Goal: Transaction & Acquisition: Purchase product/service

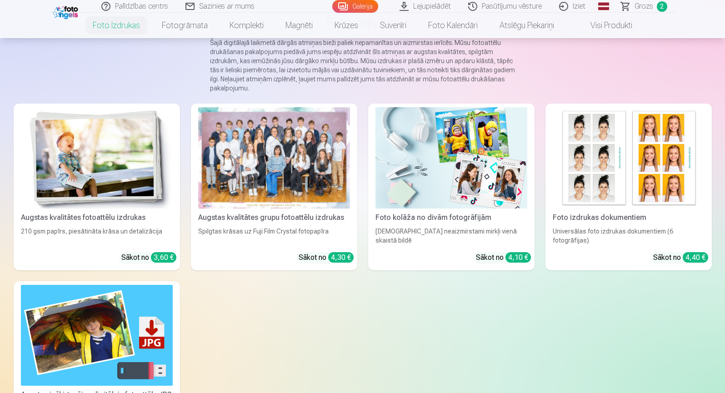
scroll to position [77, 0]
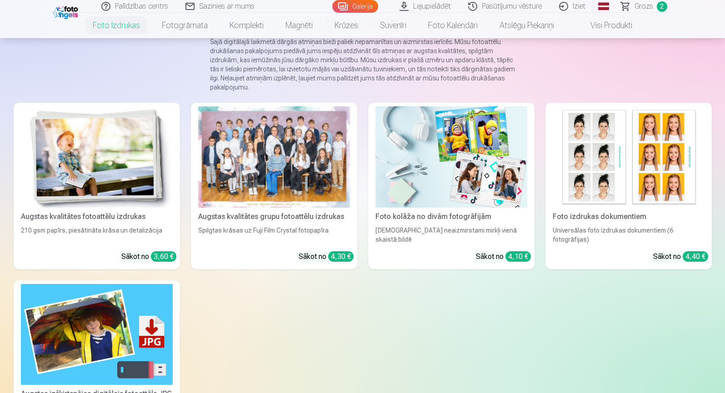
click at [654, 176] on img at bounding box center [629, 156] width 152 height 101
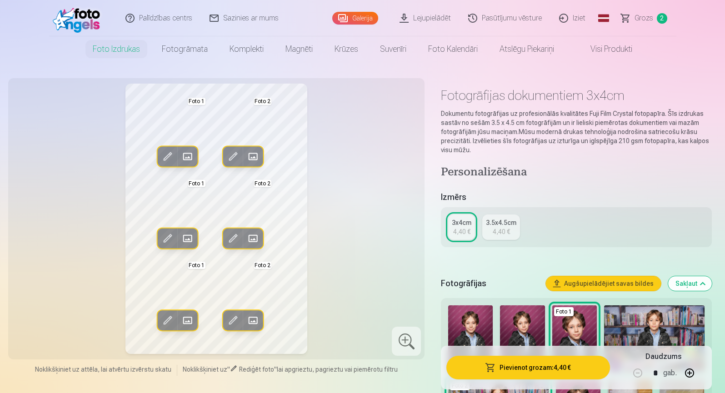
drag, startPoint x: 724, startPoint y: 16, endPoint x: 724, endPoint y: 28, distance: 11.8
click at [724, 28] on header "Palīdzības centrs Sazinies ar mums Galerija Lejupielādēt Pasūtījumu vēsture Izi…" at bounding box center [362, 31] width 725 height 62
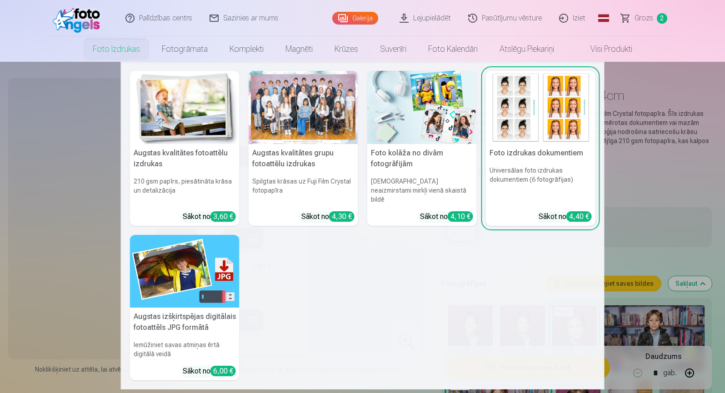
click at [95, 49] on link "Foto izdrukas" at bounding box center [116, 48] width 69 height 25
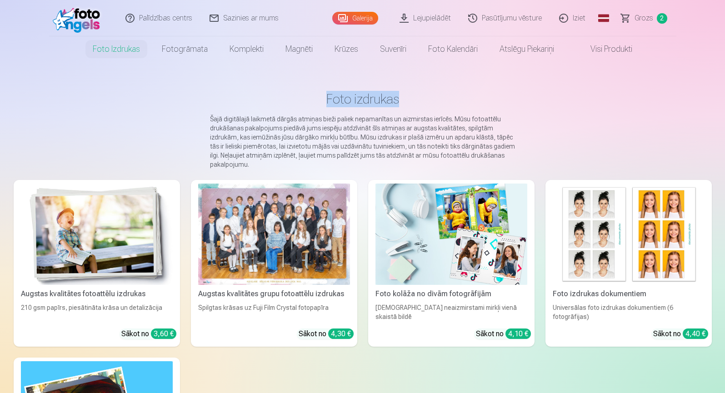
drag, startPoint x: 724, startPoint y: 57, endPoint x: 726, endPoint y: 72, distance: 15.1
click at [724, 72] on html "Palīdzības centrs Sazinies ar mums Galerija Lejupielādēt Pasūtījumu vēsture Izi…" at bounding box center [362, 196] width 725 height 393
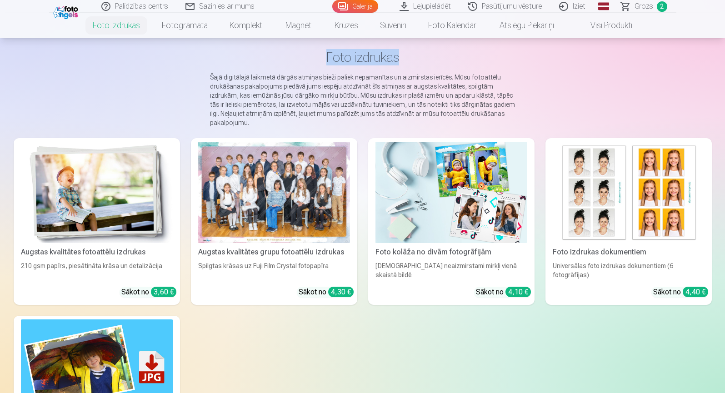
scroll to position [42, 0]
click at [449, 191] on img at bounding box center [451, 191] width 152 height 101
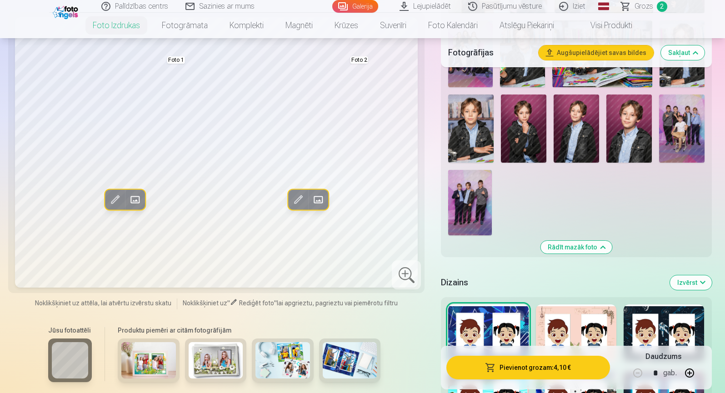
scroll to position [757, 0]
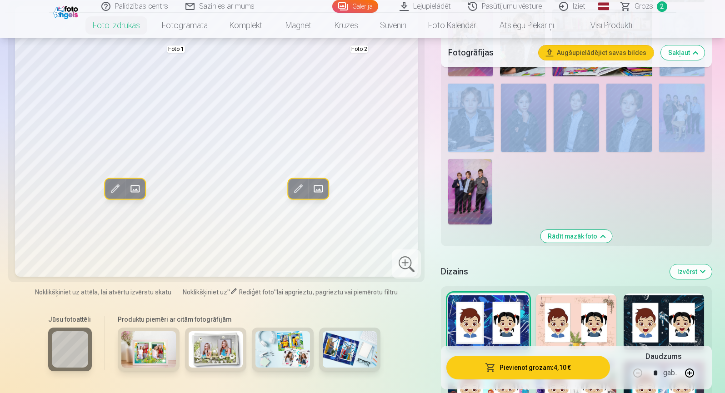
drag, startPoint x: 724, startPoint y: 85, endPoint x: 724, endPoint y: 79, distance: 6.4
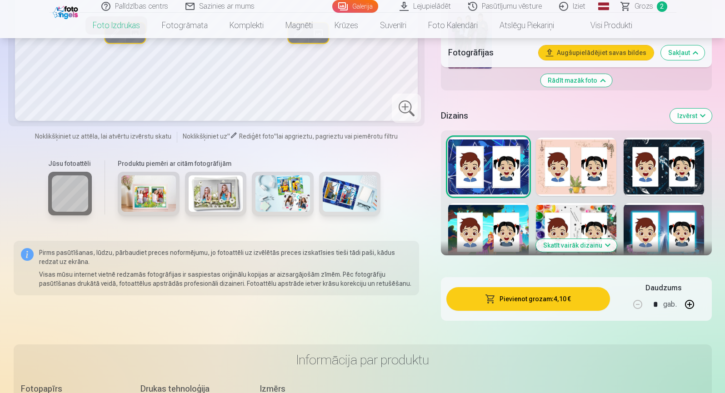
scroll to position [903, 0]
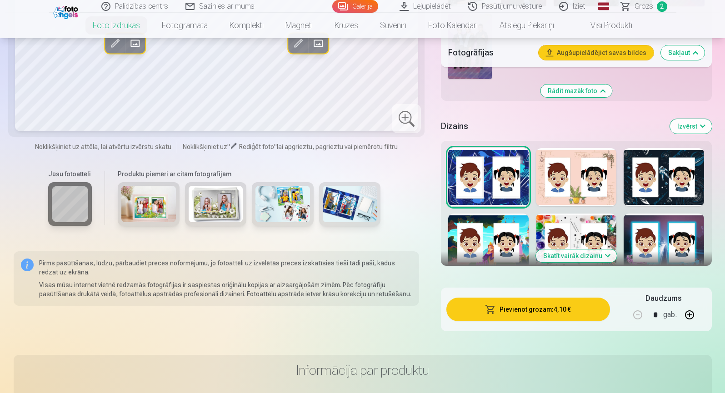
click at [575, 183] on div at bounding box center [576, 177] width 80 height 58
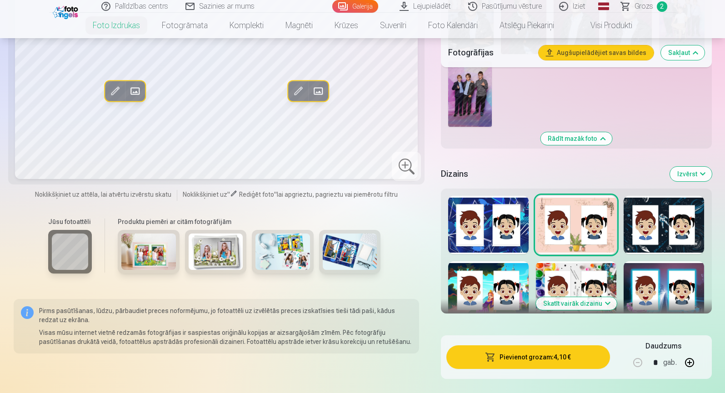
scroll to position [868, 0]
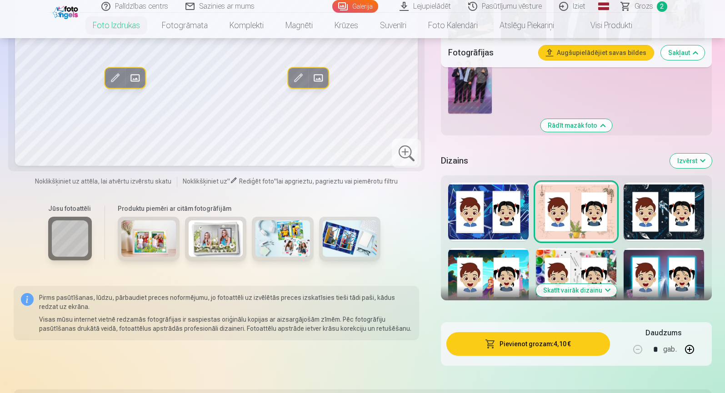
click at [577, 293] on button "Skatīt vairāk dizainu" at bounding box center [576, 290] width 81 height 13
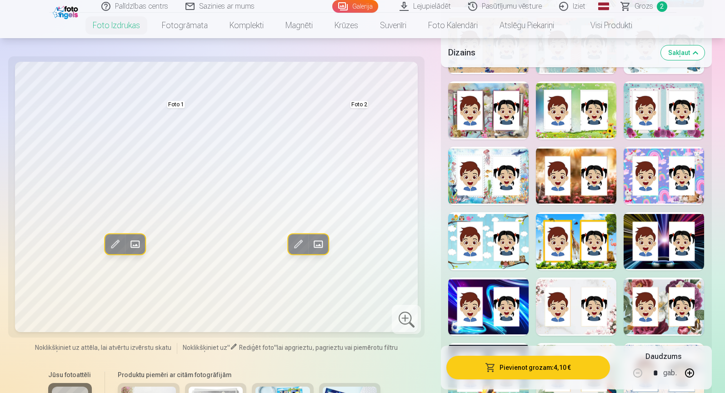
scroll to position [1163, 0]
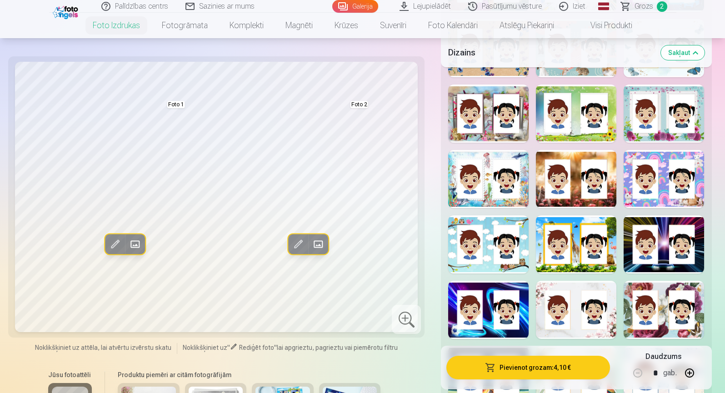
click at [571, 161] on div at bounding box center [576, 179] width 80 height 58
click at [488, 158] on div at bounding box center [488, 179] width 80 height 58
click at [488, 107] on div at bounding box center [488, 114] width 80 height 58
click at [574, 134] on div at bounding box center [576, 114] width 80 height 58
click at [668, 135] on div at bounding box center [664, 114] width 80 height 58
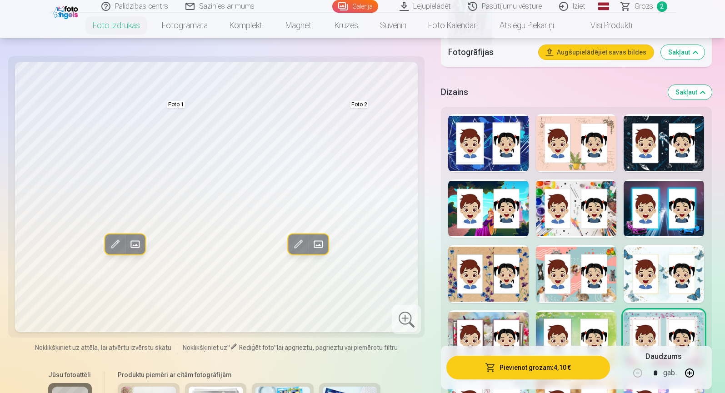
scroll to position [954, 0]
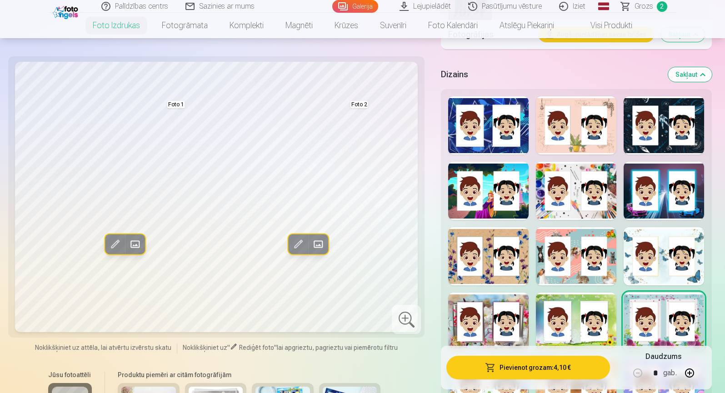
click at [664, 197] on div at bounding box center [664, 191] width 80 height 58
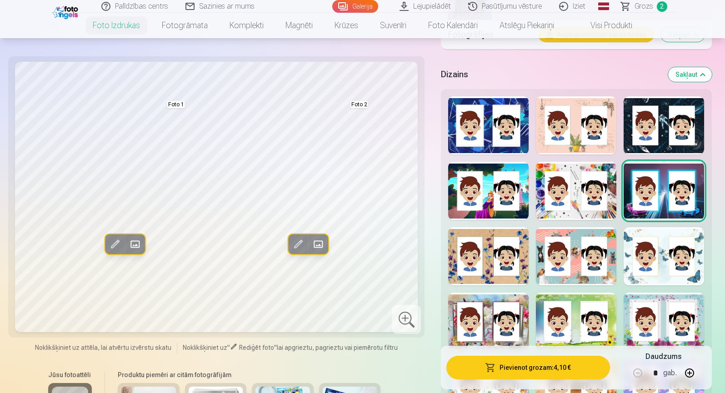
click at [664, 134] on div at bounding box center [664, 125] width 80 height 58
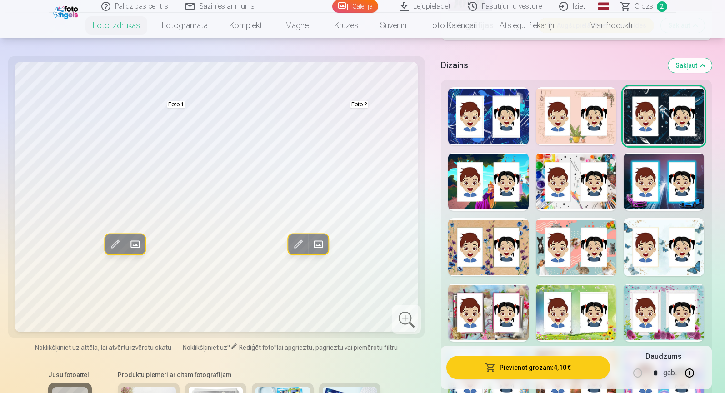
scroll to position [966, 0]
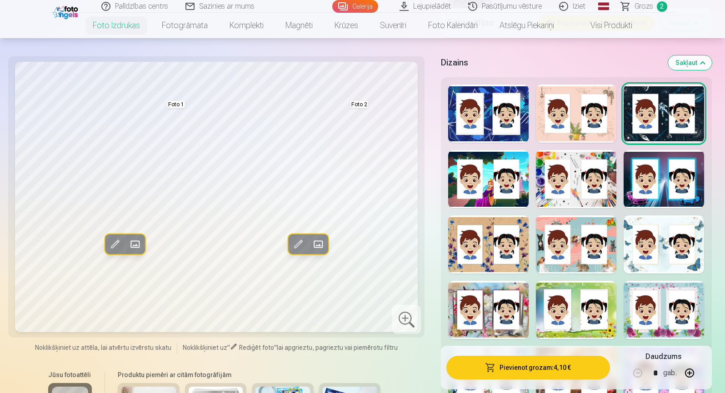
click at [495, 232] on div at bounding box center [488, 244] width 80 height 58
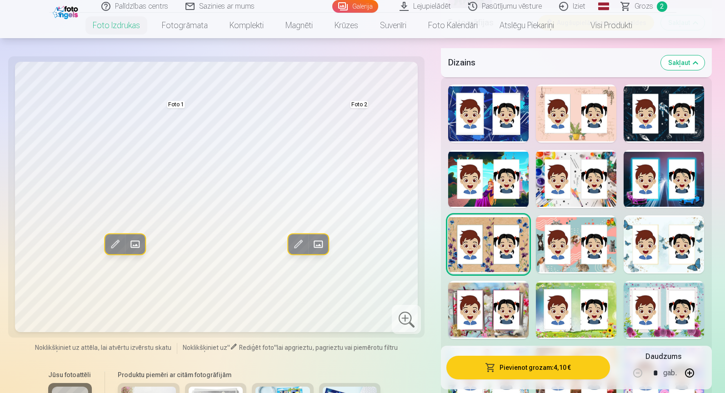
scroll to position [1005, 0]
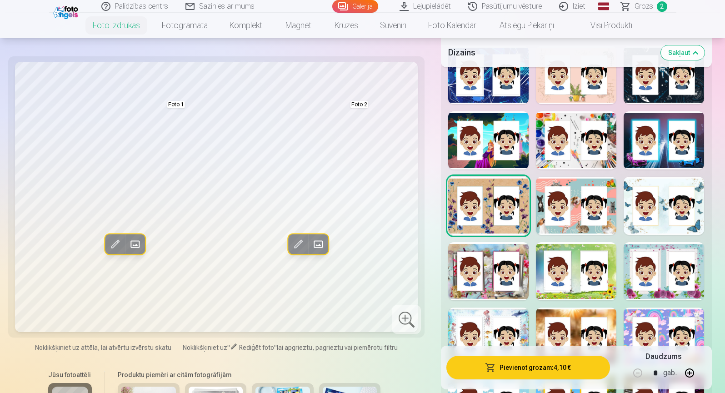
click at [659, 192] on div at bounding box center [664, 206] width 80 height 58
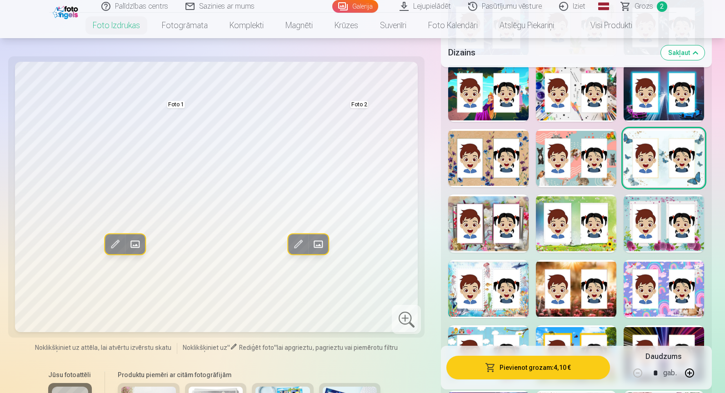
scroll to position [1073, 0]
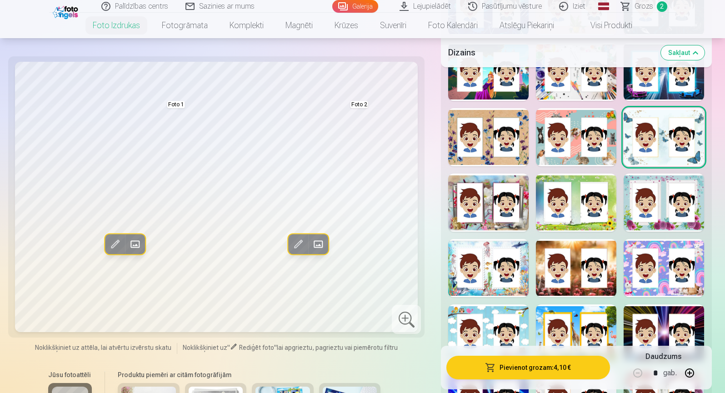
click at [519, 243] on div at bounding box center [488, 268] width 80 height 58
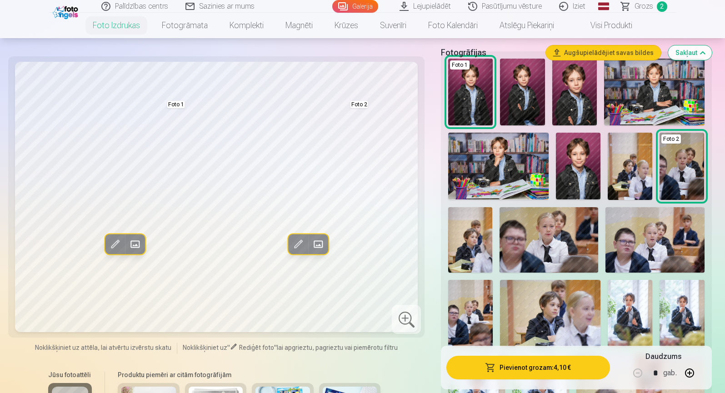
scroll to position [0, 0]
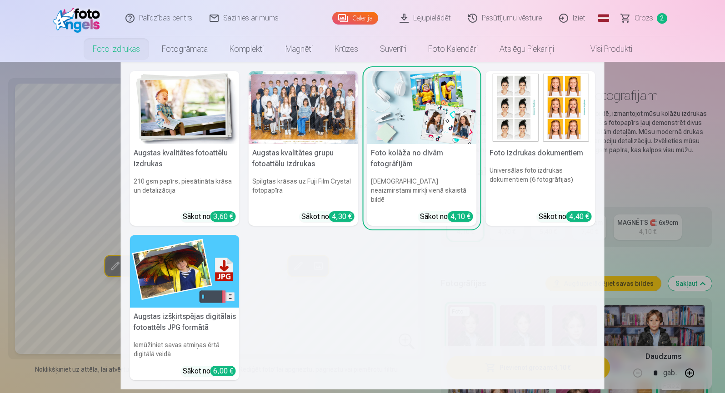
click at [112, 49] on link "Foto izdrukas" at bounding box center [116, 48] width 69 height 25
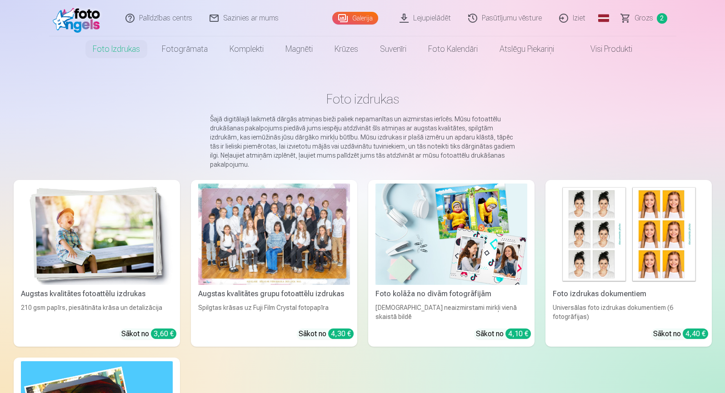
click at [82, 231] on img at bounding box center [97, 234] width 152 height 101
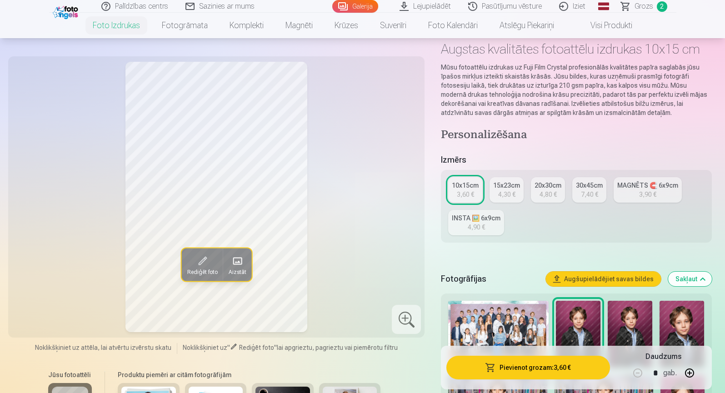
scroll to position [41, 0]
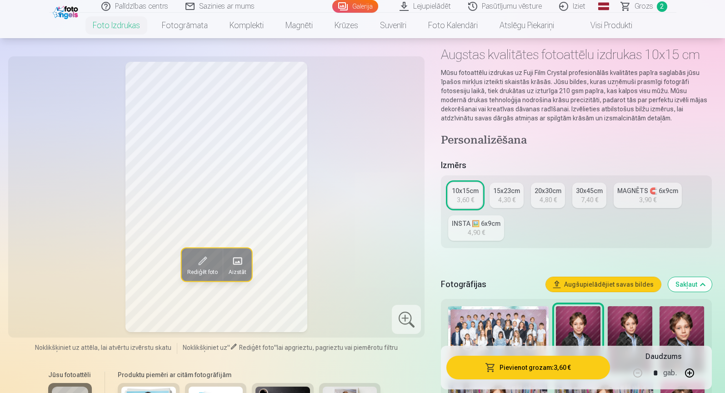
click at [506, 195] on div "15x23cm" at bounding box center [506, 190] width 27 height 9
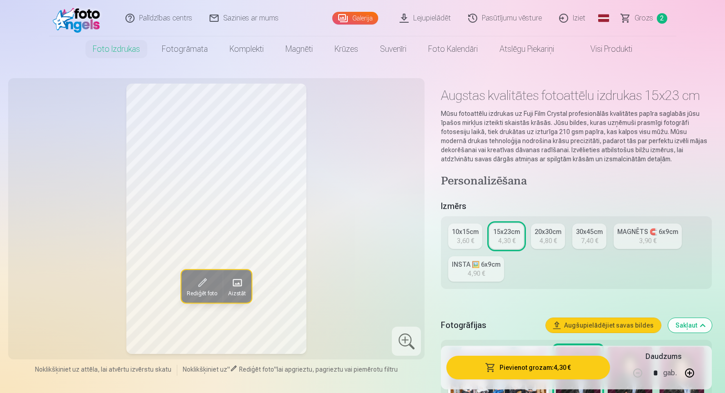
click at [461, 238] on div "3,60 €" at bounding box center [465, 240] width 17 height 9
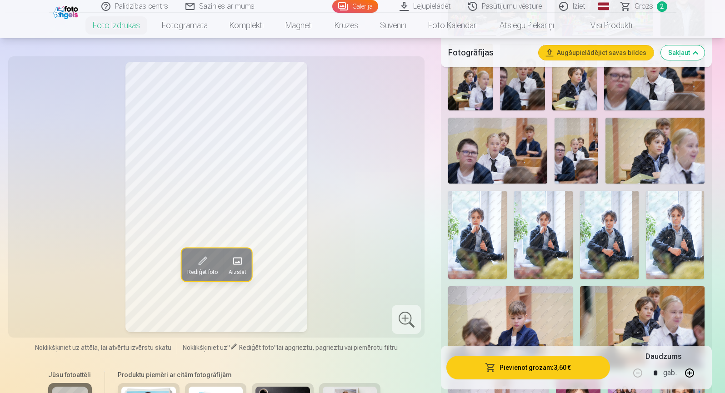
scroll to position [459, 0]
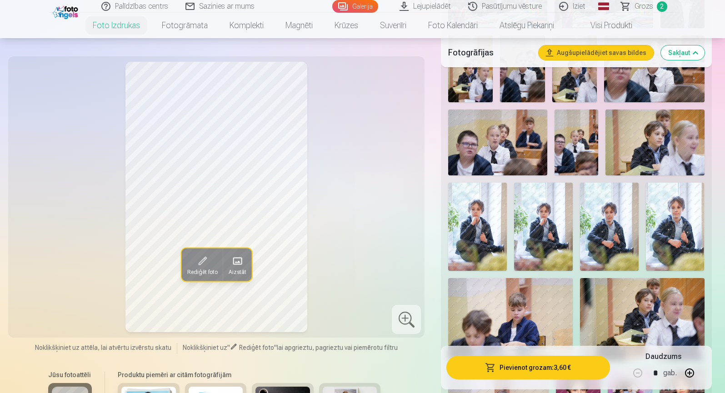
click at [673, 206] on img at bounding box center [675, 227] width 59 height 88
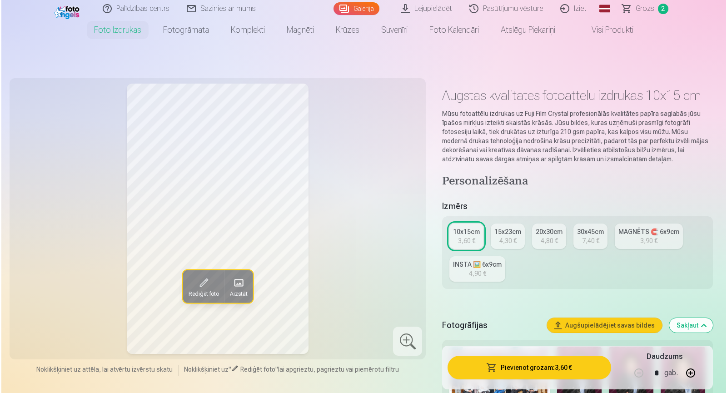
scroll to position [35, 0]
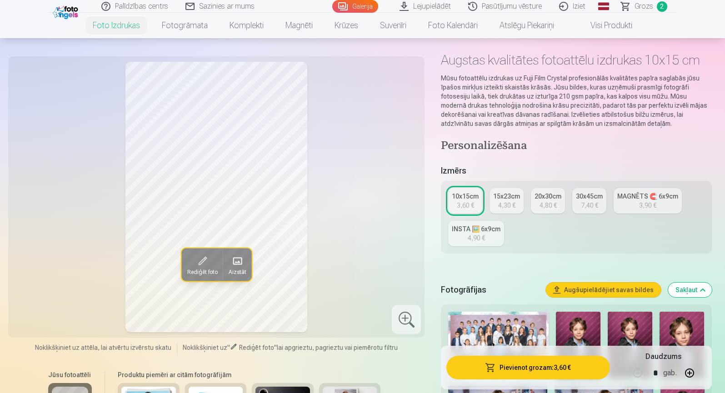
click at [528, 366] on button "Pievienot grozam : 3,60 €" at bounding box center [527, 368] width 163 height 24
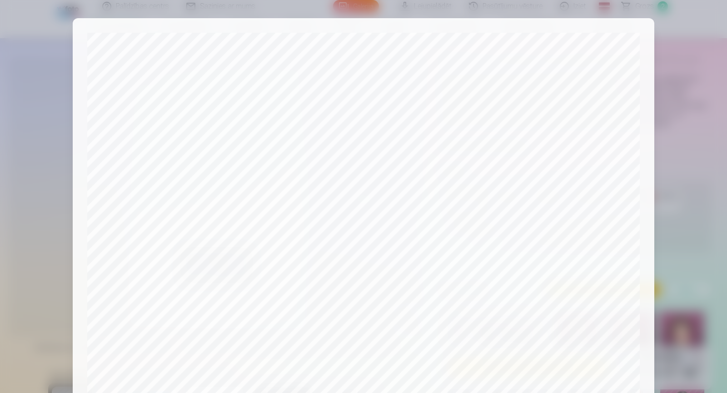
scroll to position [261, 0]
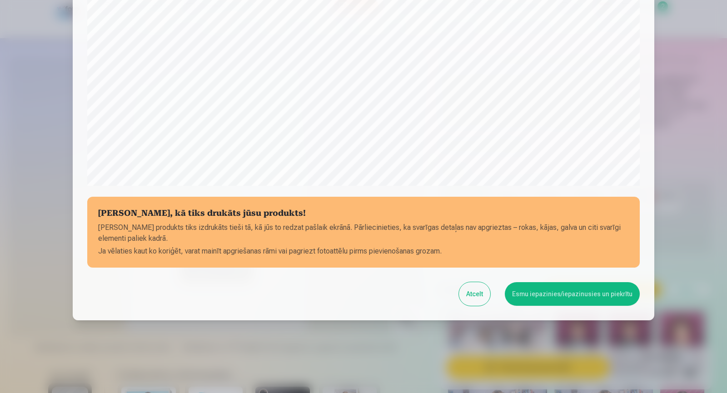
click at [519, 252] on div "[PERSON_NAME], kā tiks drukāts jūsu produkts! Jūsu produkts tiks izdrukāts tieš…" at bounding box center [364, 39] width 582 height 564
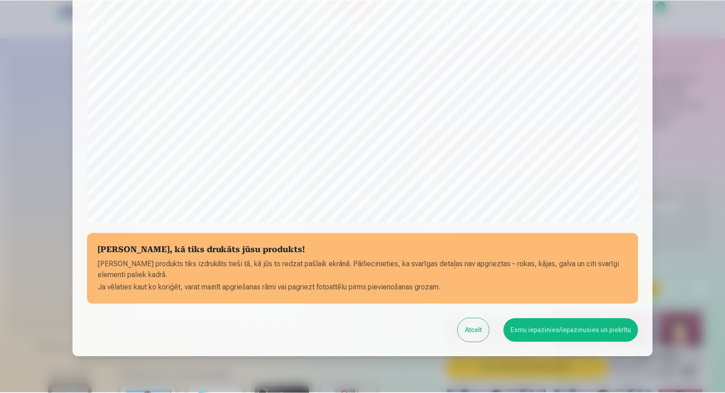
scroll to position [243, 0]
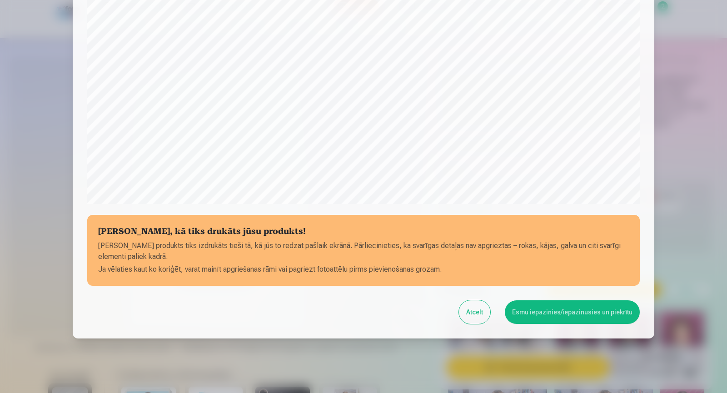
click at [552, 311] on button "Esmu iepazinies/iepazinusies un piekrītu" at bounding box center [572, 312] width 135 height 24
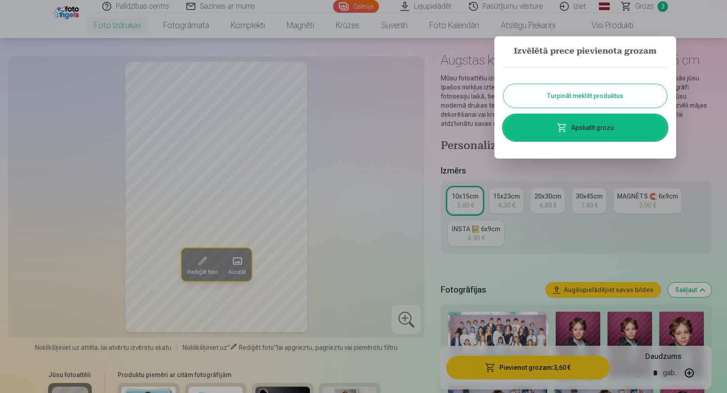
click at [589, 93] on button "Turpināt meklēt produktus" at bounding box center [586, 96] width 164 height 24
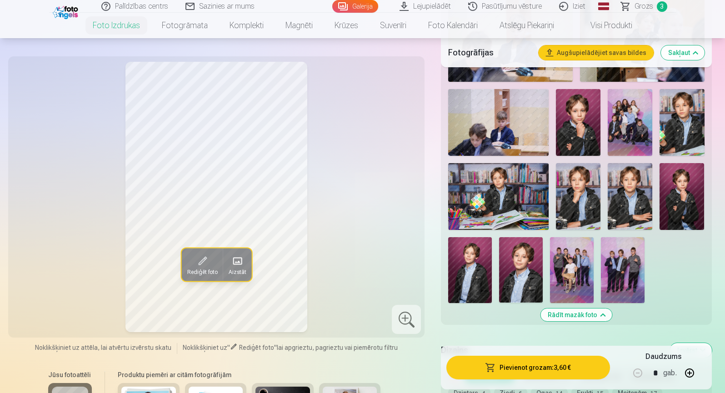
scroll to position [741, 0]
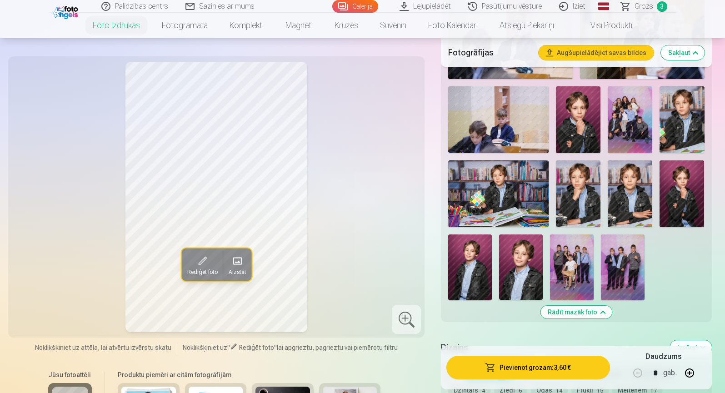
click at [633, 180] on img at bounding box center [630, 193] width 45 height 67
click at [572, 196] on img at bounding box center [578, 193] width 45 height 67
click at [629, 193] on img at bounding box center [630, 193] width 45 height 67
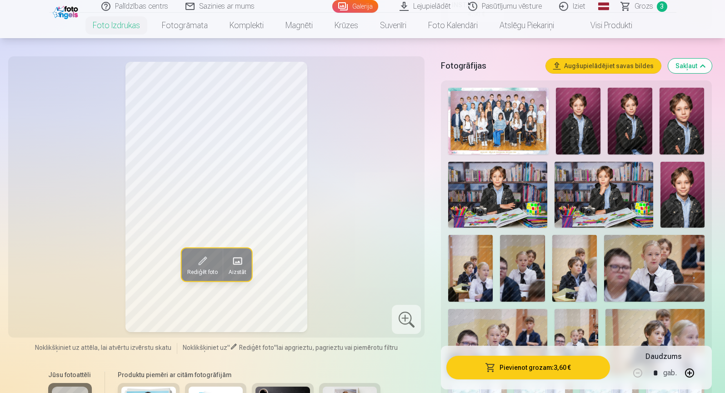
scroll to position [257, 0]
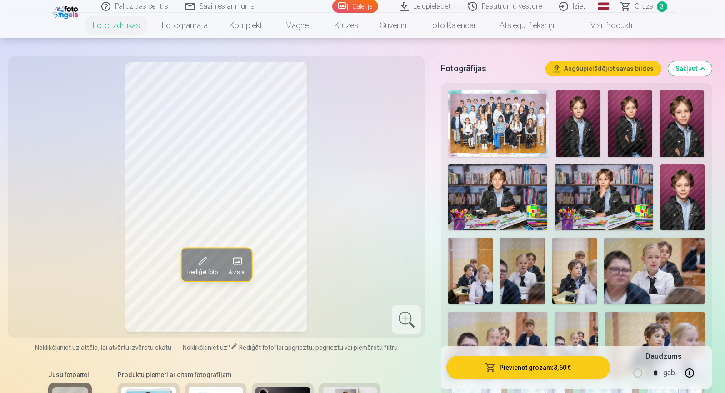
click at [493, 195] on img at bounding box center [497, 198] width 99 height 66
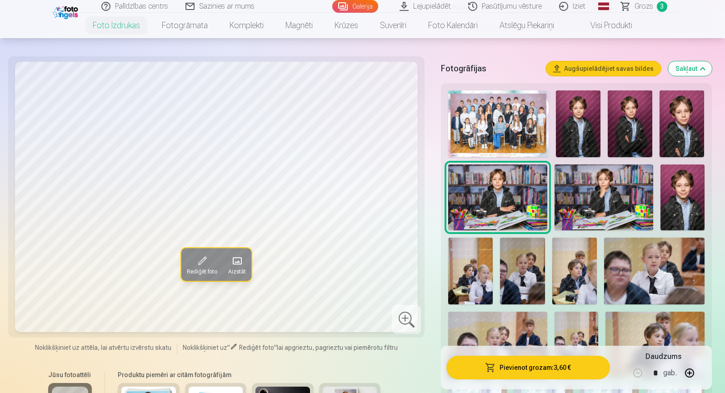
click at [590, 188] on img at bounding box center [603, 198] width 99 height 66
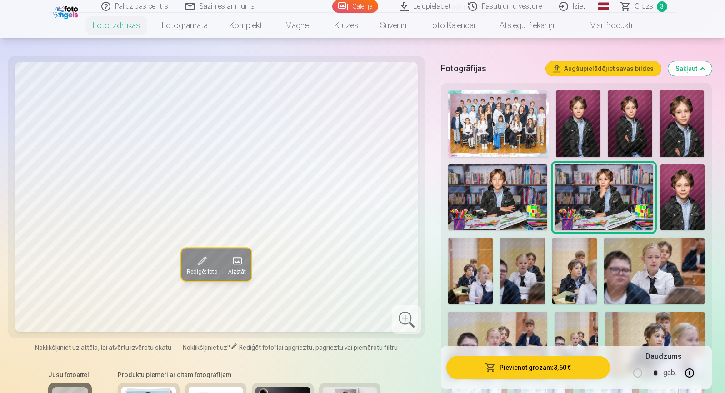
click at [590, 188] on img at bounding box center [603, 198] width 99 height 66
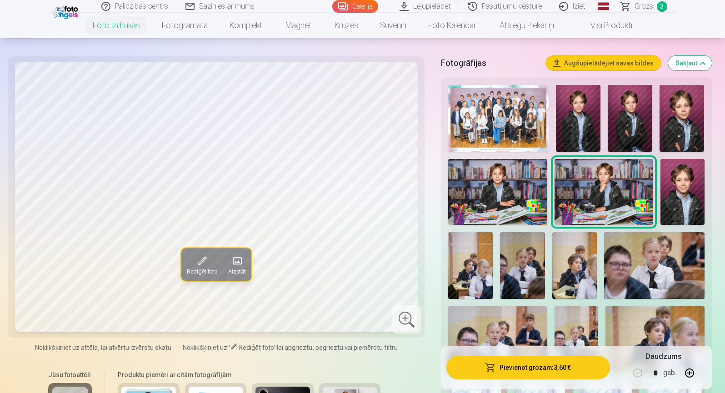
scroll to position [270, 0]
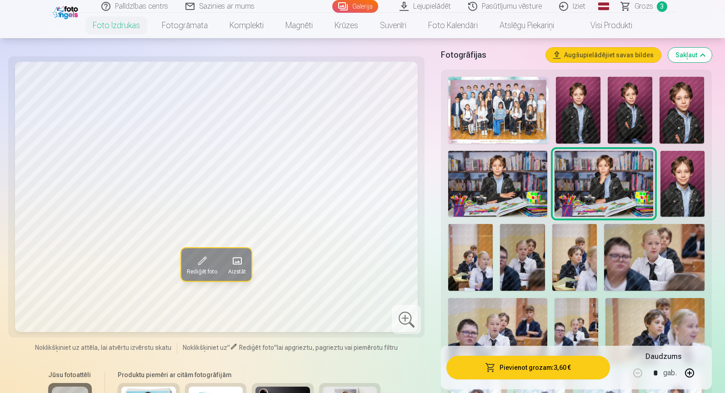
click at [504, 190] on img at bounding box center [497, 184] width 99 height 66
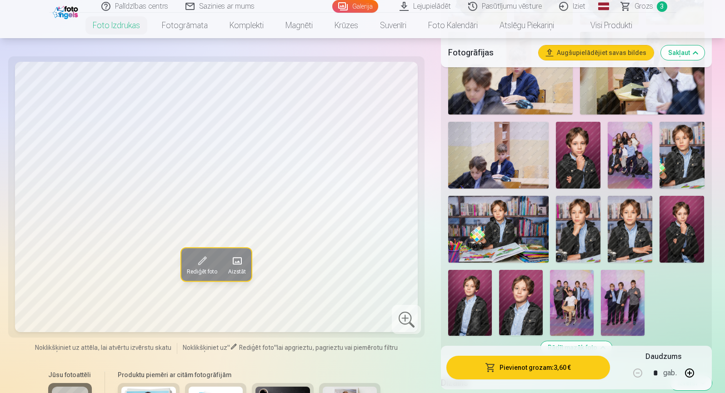
scroll to position [724, 0]
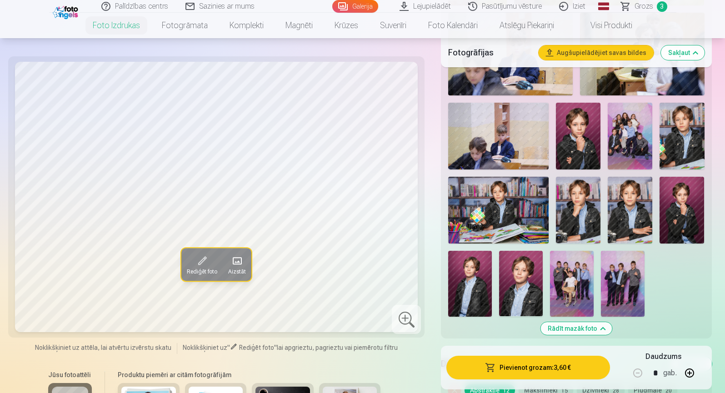
click at [576, 273] on img at bounding box center [572, 283] width 44 height 65
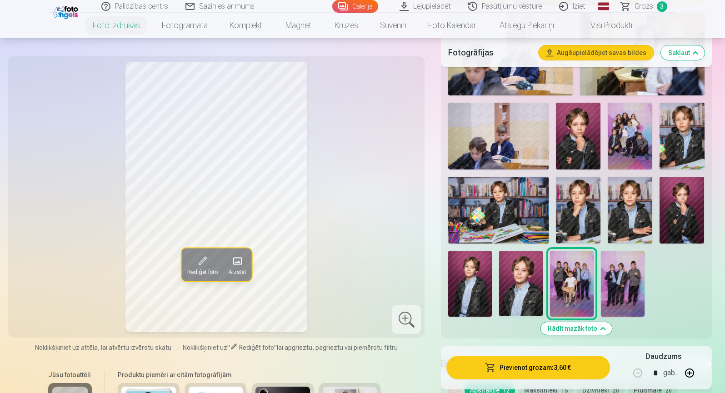
click at [629, 274] on img at bounding box center [623, 283] width 44 height 65
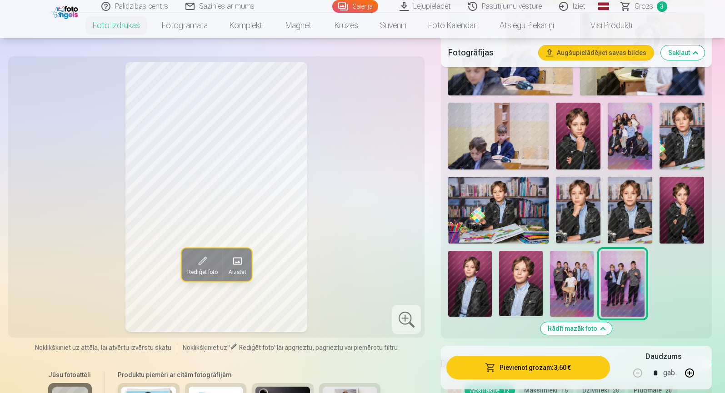
click at [582, 284] on img at bounding box center [572, 283] width 44 height 65
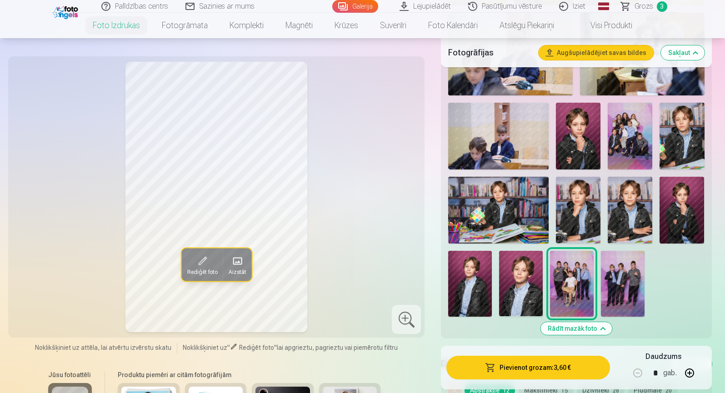
click at [626, 129] on img at bounding box center [630, 136] width 45 height 67
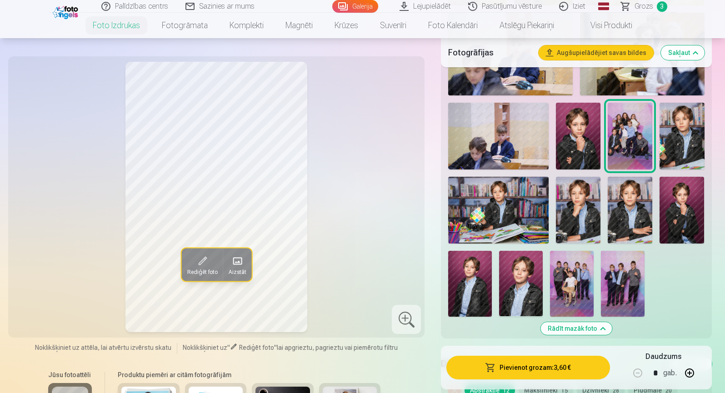
click at [571, 274] on img at bounding box center [572, 283] width 44 height 65
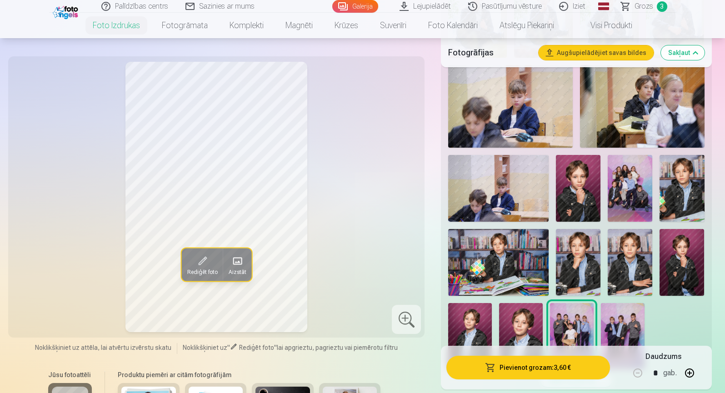
scroll to position [667, 0]
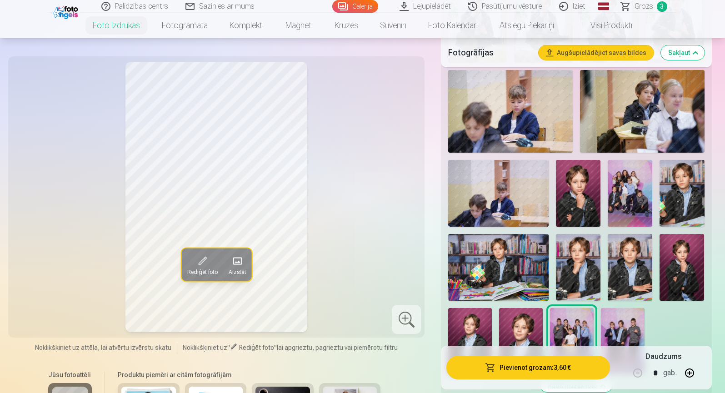
click at [630, 193] on img at bounding box center [630, 193] width 45 height 67
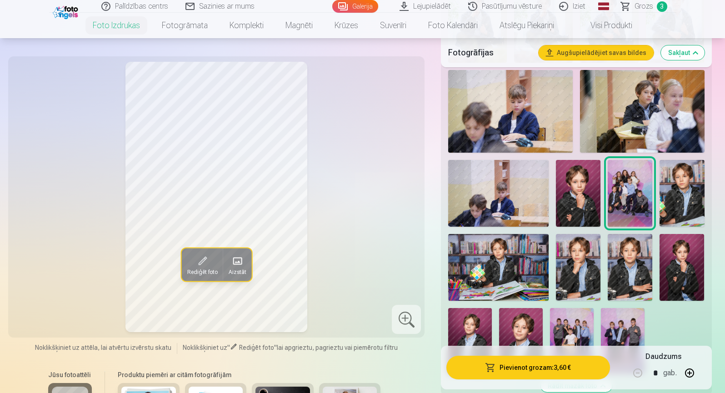
click at [572, 329] on img at bounding box center [572, 340] width 44 height 65
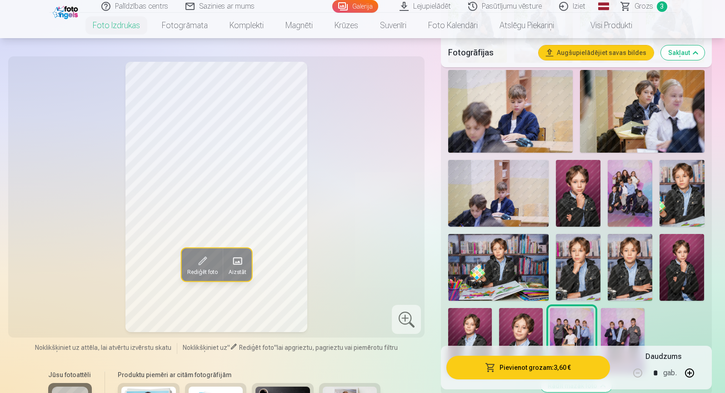
click at [620, 320] on img at bounding box center [623, 340] width 44 height 65
click at [575, 321] on img at bounding box center [572, 340] width 44 height 65
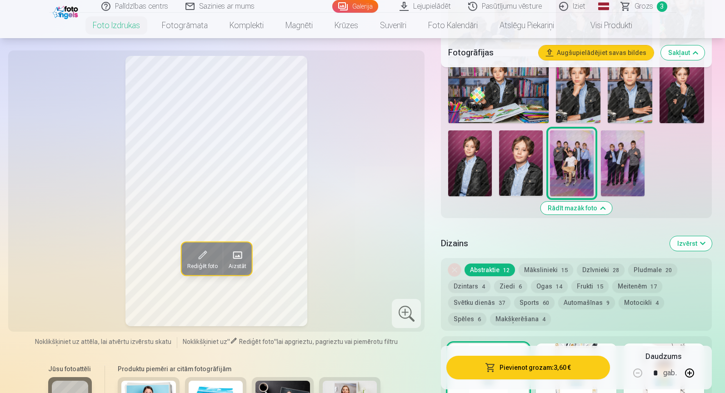
scroll to position [856, 0]
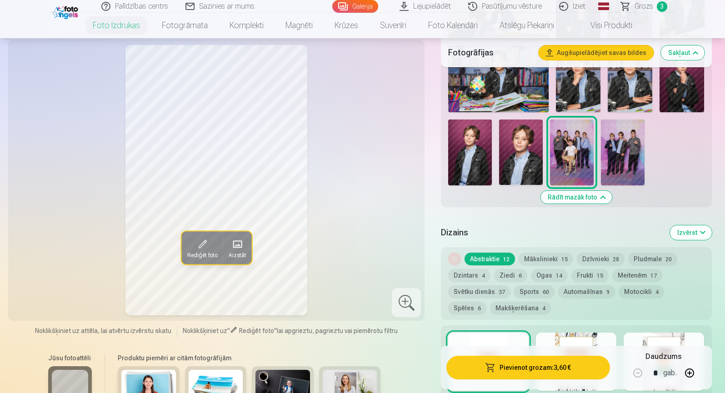
click at [538, 259] on button "Mākslinieki 15" at bounding box center [546, 259] width 55 height 13
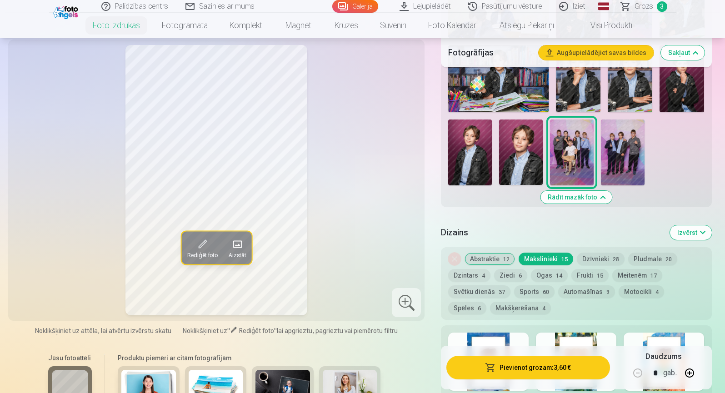
click at [489, 260] on button "Abstraktie 12" at bounding box center [489, 259] width 50 height 13
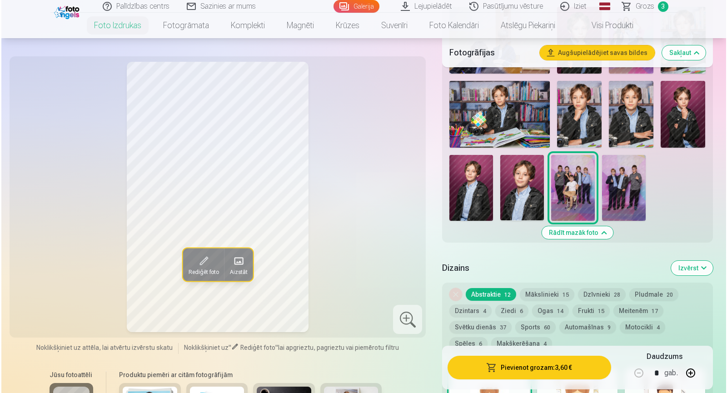
scroll to position [812, 0]
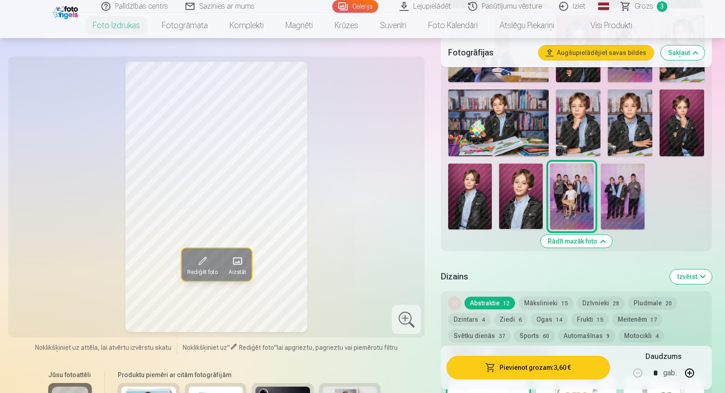
click at [532, 365] on button "Pievienot grozam : 3,60 €" at bounding box center [527, 368] width 163 height 24
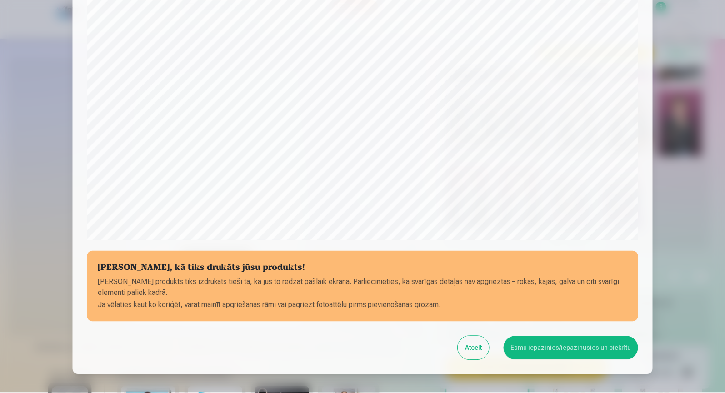
scroll to position [225, 0]
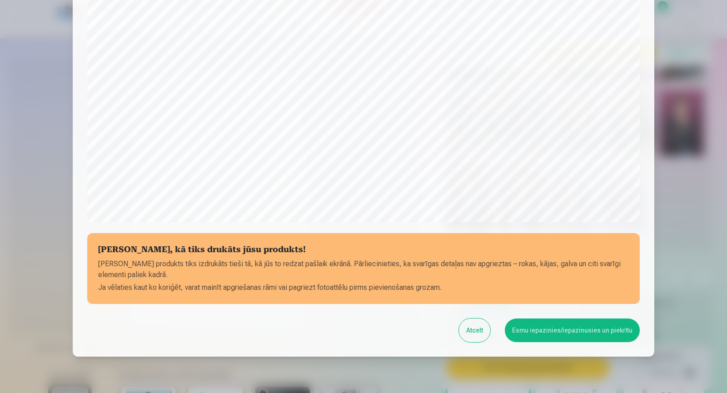
click at [581, 330] on button "Esmu iepazinies/iepazinusies un piekrītu" at bounding box center [572, 331] width 135 height 24
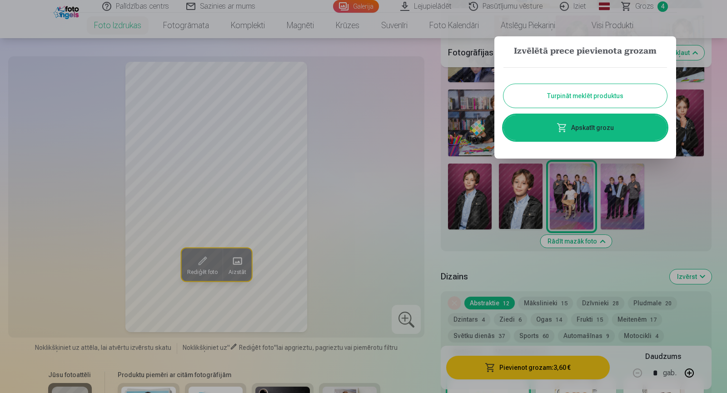
click at [605, 99] on button "Turpināt meklēt produktus" at bounding box center [586, 96] width 164 height 24
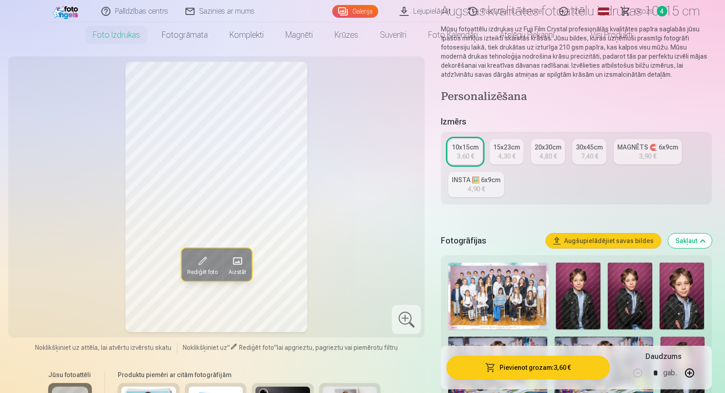
scroll to position [5, 0]
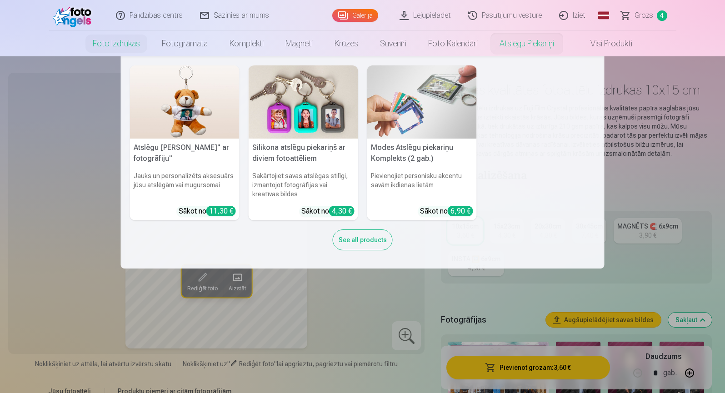
click at [519, 47] on link "Atslēgu piekariņi" at bounding box center [527, 43] width 76 height 25
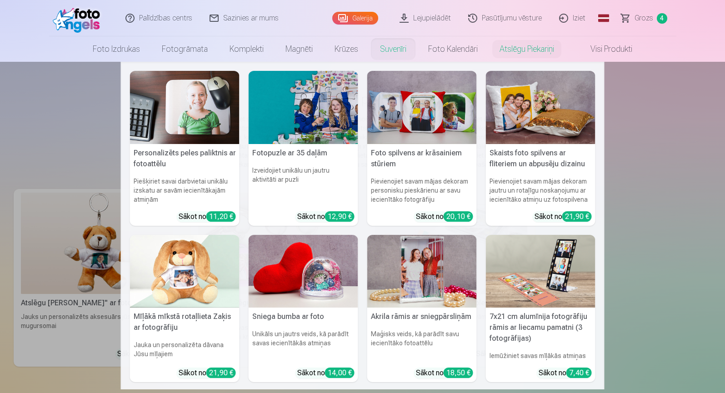
click at [395, 54] on link "Suvenīri" at bounding box center [393, 48] width 48 height 25
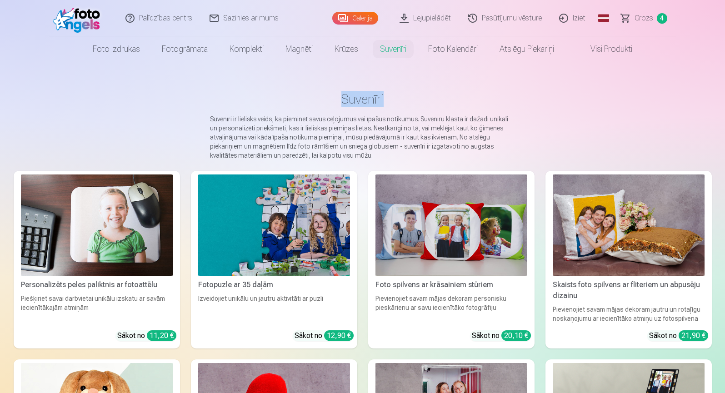
drag, startPoint x: 724, startPoint y: 60, endPoint x: 727, endPoint y: 76, distance: 16.5
click at [724, 76] on html "Palīdzības centrs Sazinies ar mums Galerija Lejupielādēt Pasūtījumu vēsture Izi…" at bounding box center [362, 196] width 725 height 393
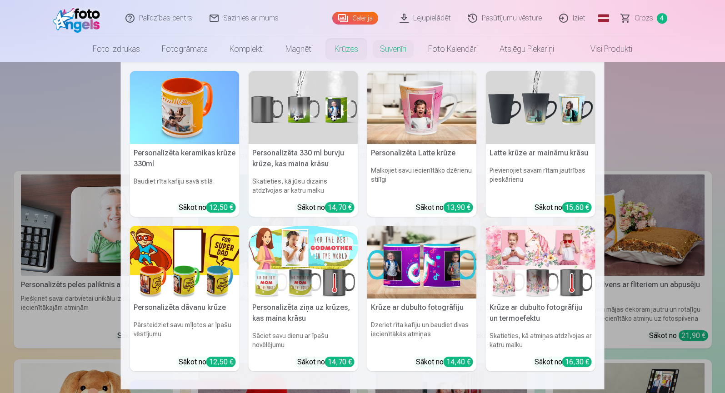
click at [339, 58] on link "Krūzes" at bounding box center [346, 48] width 45 height 25
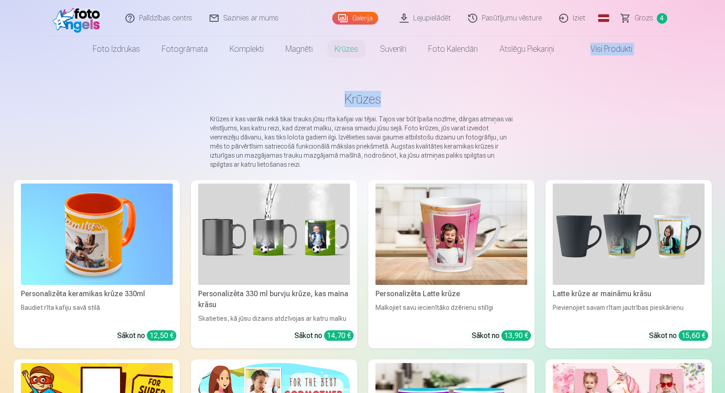
drag, startPoint x: 724, startPoint y: 38, endPoint x: 727, endPoint y: 87, distance: 49.1
click at [724, 87] on html "Palīdzības centrs Sazinies ar mums Galerija Lejupielādēt Pasūtījumu vēsture Izi…" at bounding box center [362, 196] width 725 height 393
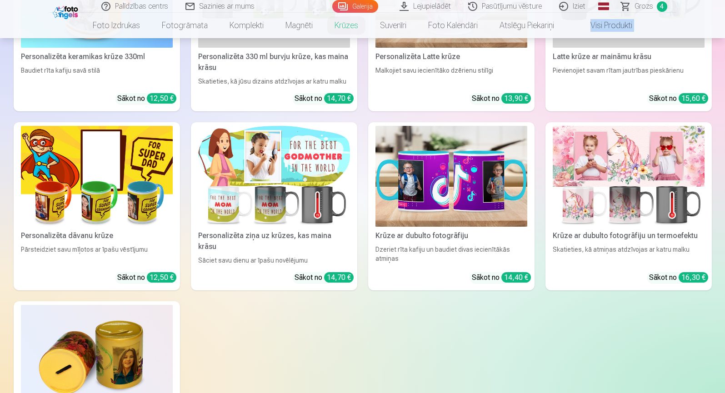
scroll to position [240, 0]
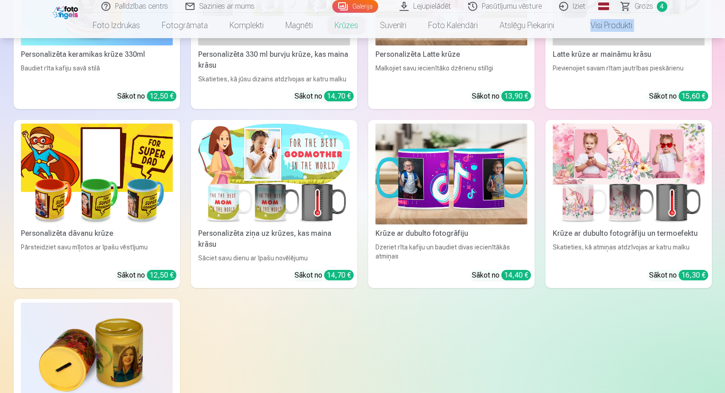
click at [120, 163] on img at bounding box center [97, 174] width 152 height 101
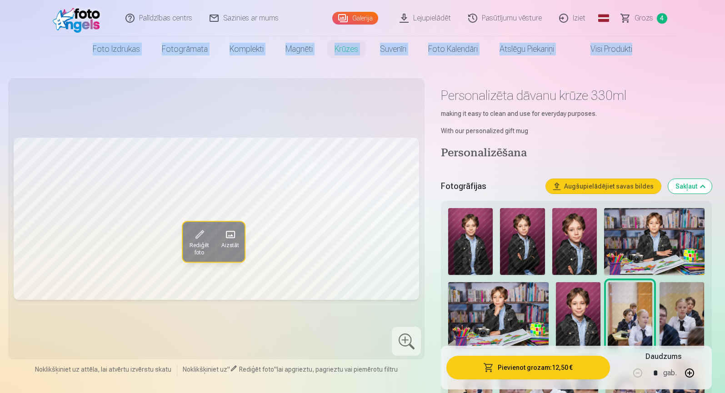
drag, startPoint x: 724, startPoint y: 21, endPoint x: 727, endPoint y: 47, distance: 26.0
click at [724, 47] on html "Palīdzības centrs Sazinies ar mums Galerija Lejupielādēt Pasūtījumu vēsture Izi…" at bounding box center [362, 196] width 725 height 393
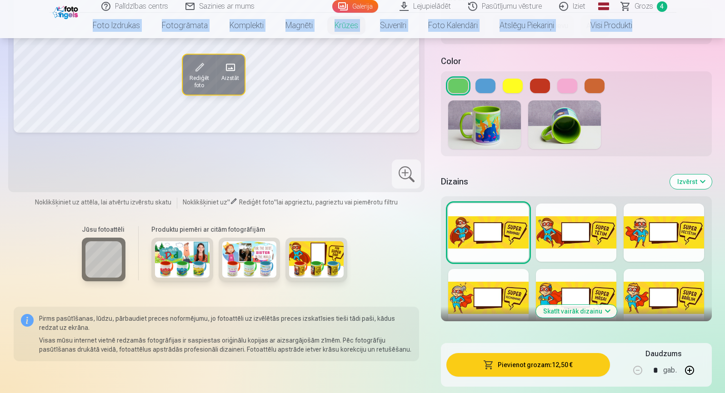
scroll to position [929, 0]
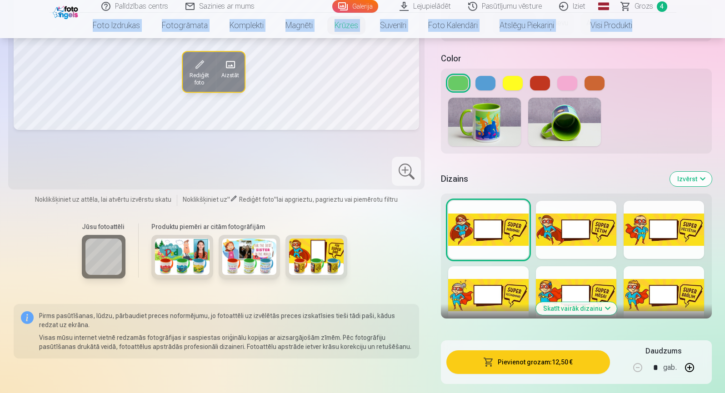
click at [486, 85] on button at bounding box center [485, 83] width 20 height 15
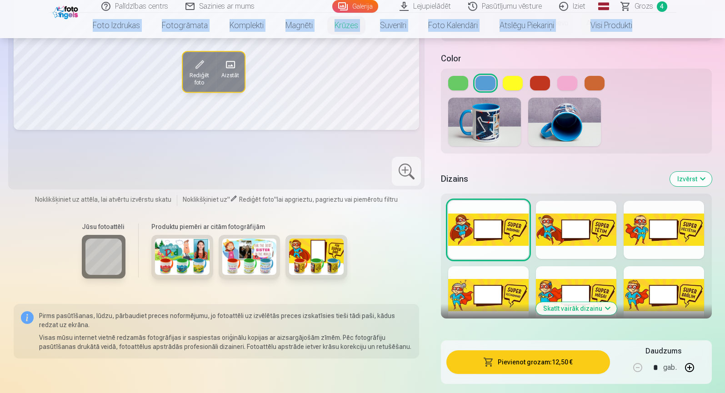
click at [512, 85] on button at bounding box center [513, 83] width 20 height 15
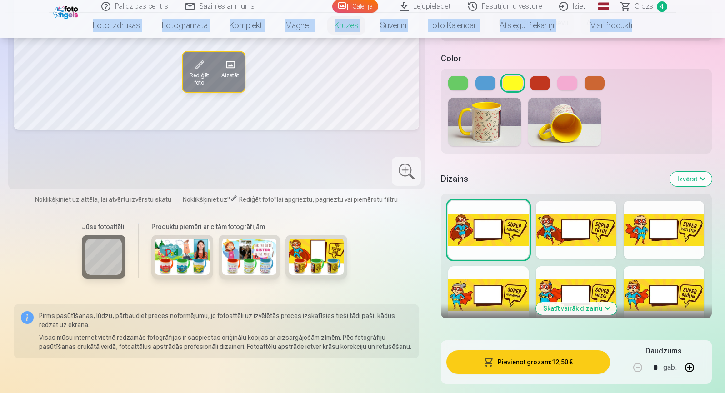
click at [544, 89] on button at bounding box center [540, 83] width 20 height 15
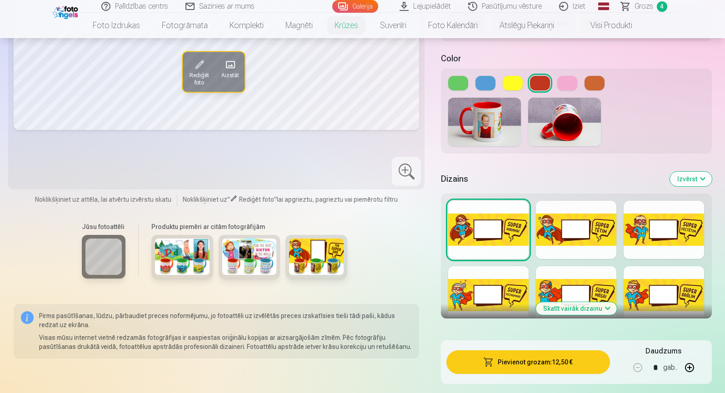
drag, startPoint x: 724, startPoint y: 39, endPoint x: 725, endPoint y: 28, distance: 11.4
drag, startPoint x: 720, startPoint y: 89, endPoint x: 722, endPoint y: 72, distance: 16.9
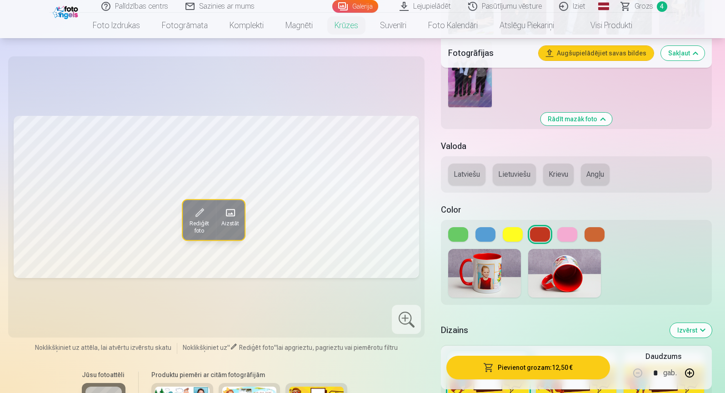
scroll to position [807, 0]
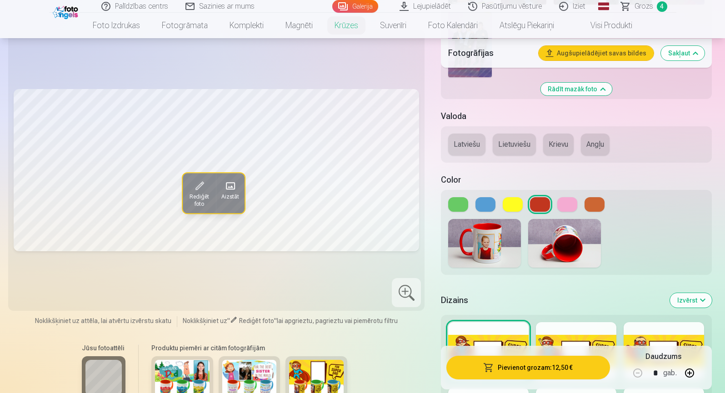
click at [569, 204] on button at bounding box center [567, 204] width 20 height 15
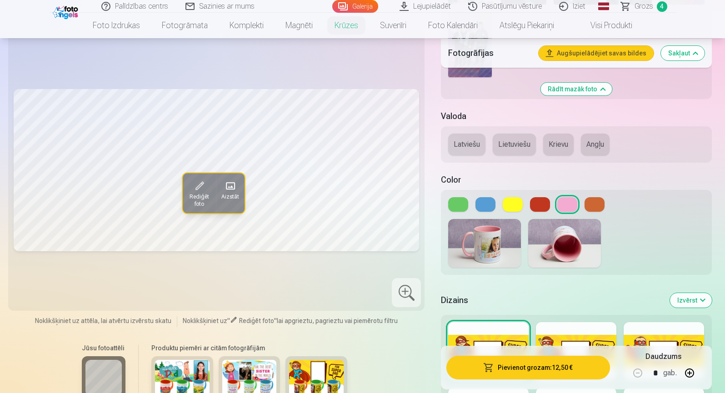
click at [558, 144] on button "Krievu" at bounding box center [558, 145] width 30 height 22
click at [479, 256] on img at bounding box center [484, 243] width 73 height 49
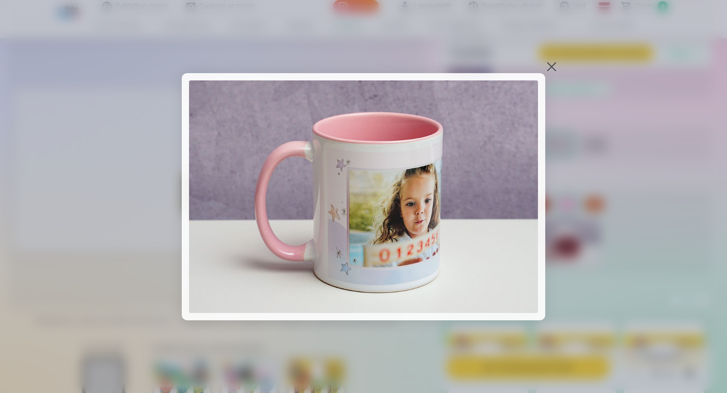
click at [556, 68] on div at bounding box center [551, 66] width 13 height 13
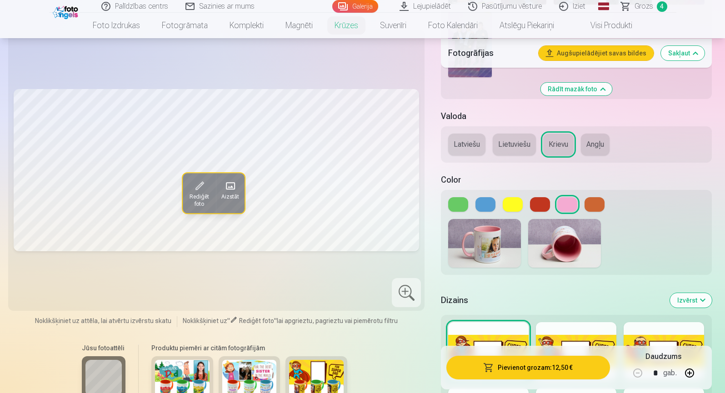
click at [687, 302] on button "Izvērst" at bounding box center [691, 300] width 42 height 15
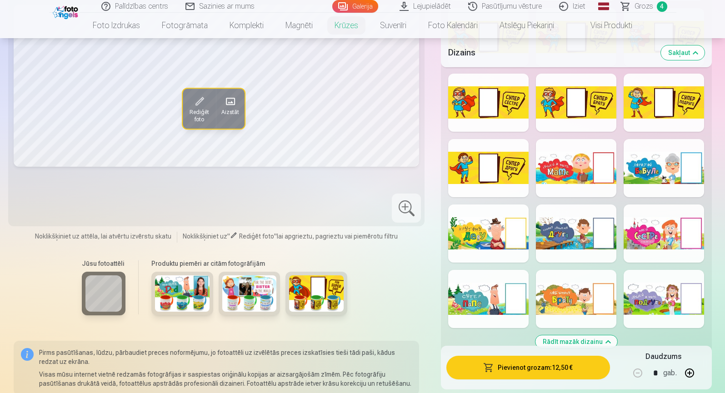
scroll to position [1851, 0]
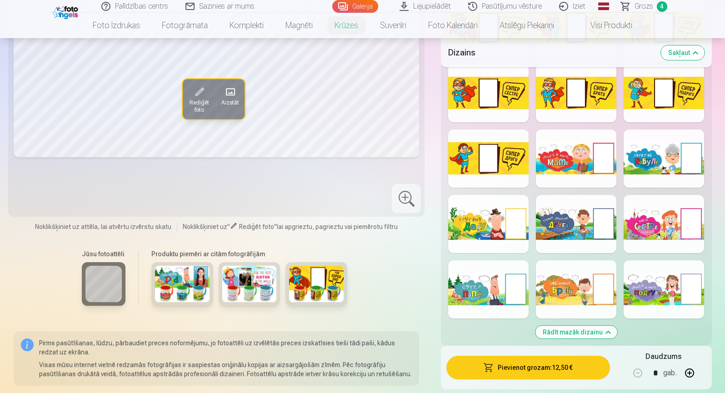
click at [567, 280] on div at bounding box center [576, 289] width 80 height 58
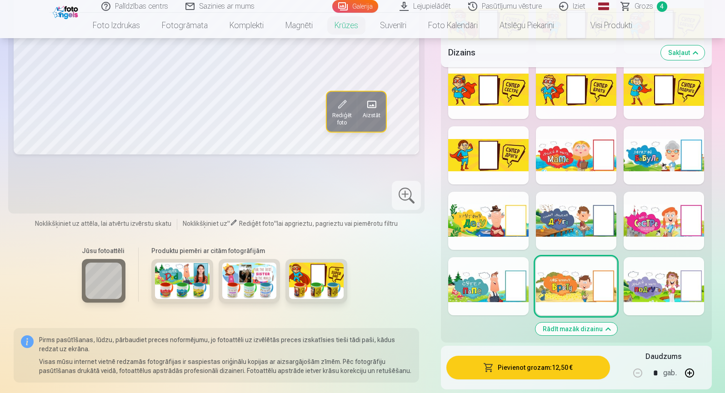
scroll to position [1861, 0]
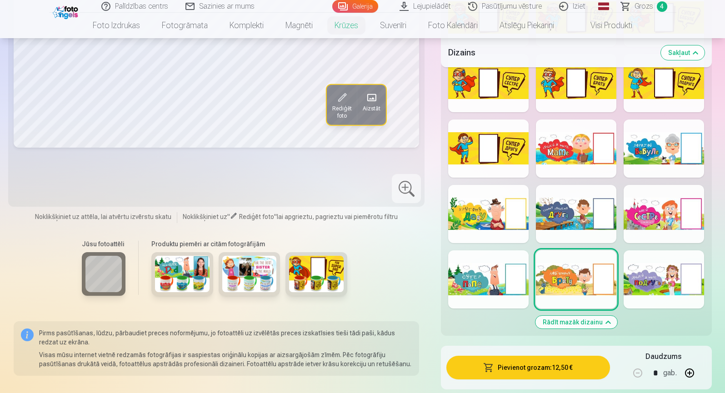
click at [649, 155] on div at bounding box center [664, 149] width 80 height 58
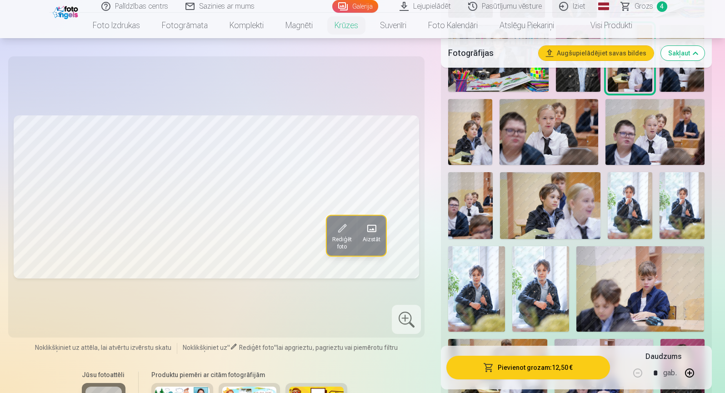
scroll to position [427, 0]
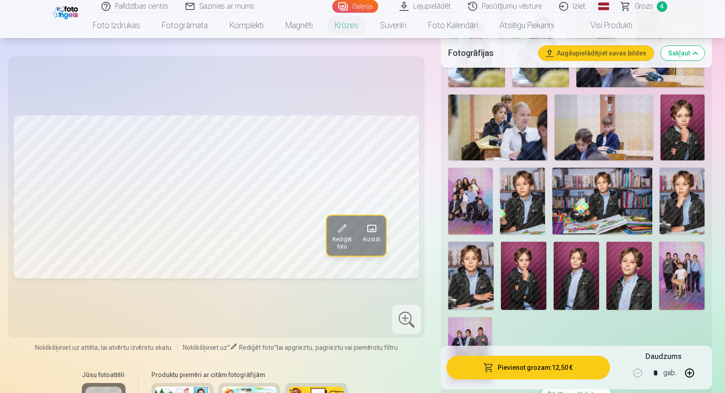
scroll to position [508, 0]
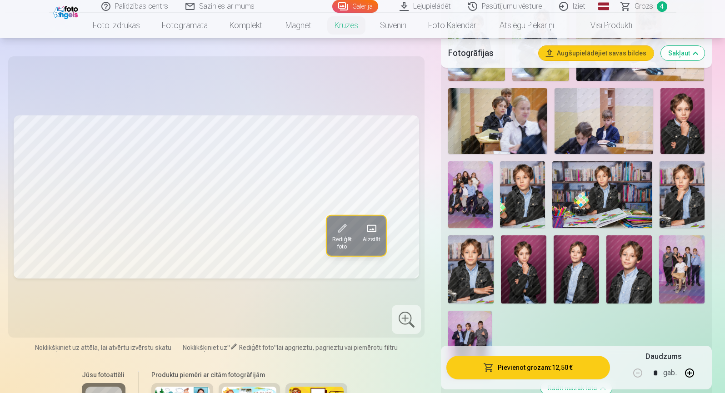
click at [473, 267] on img at bounding box center [470, 269] width 45 height 68
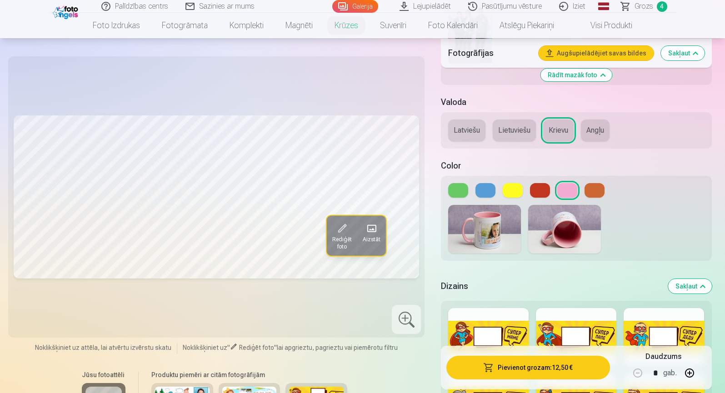
scroll to position [801, 0]
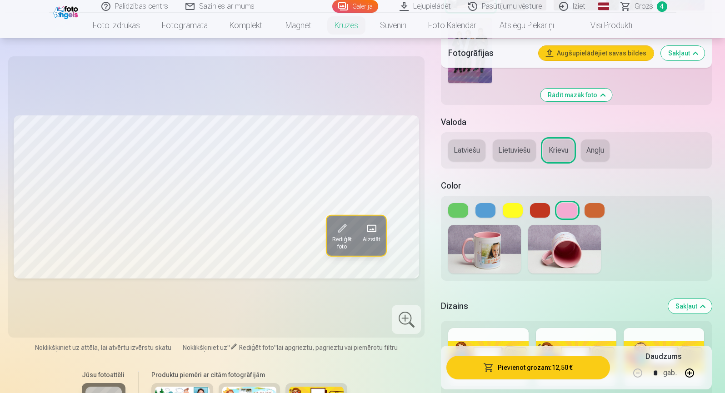
click at [481, 208] on button at bounding box center [485, 210] width 20 height 15
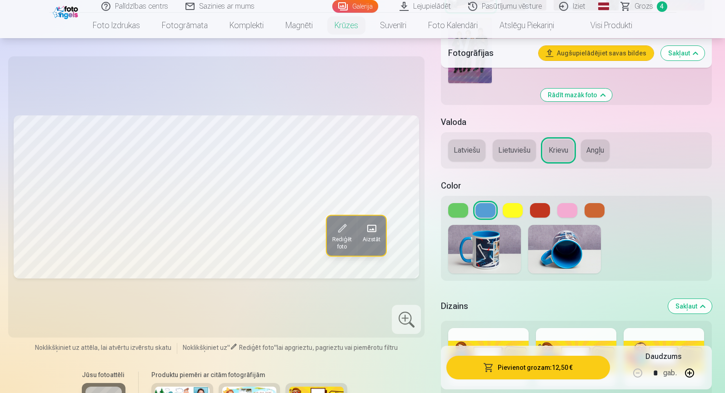
click at [572, 208] on button at bounding box center [567, 210] width 20 height 15
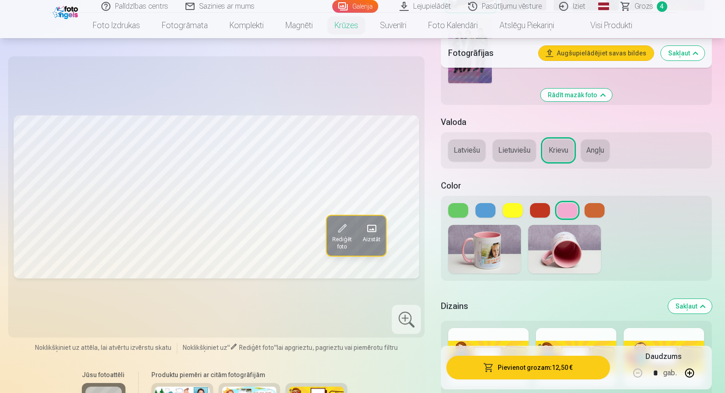
click at [461, 212] on button at bounding box center [458, 210] width 20 height 15
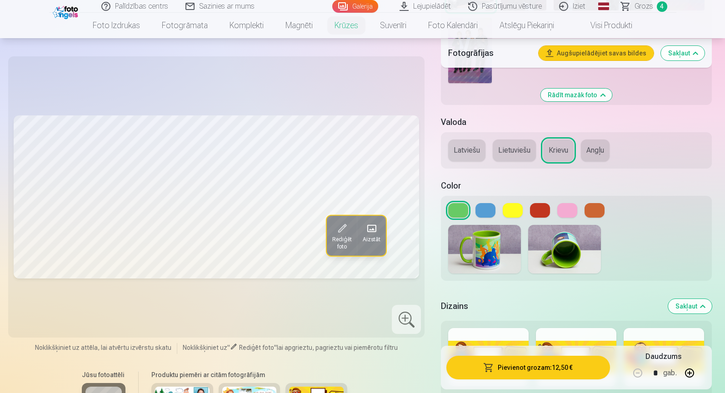
click at [490, 207] on button at bounding box center [485, 210] width 20 height 15
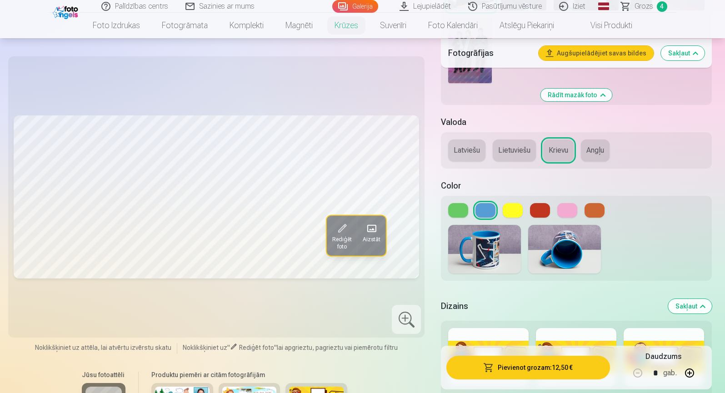
click at [542, 211] on button at bounding box center [540, 210] width 20 height 15
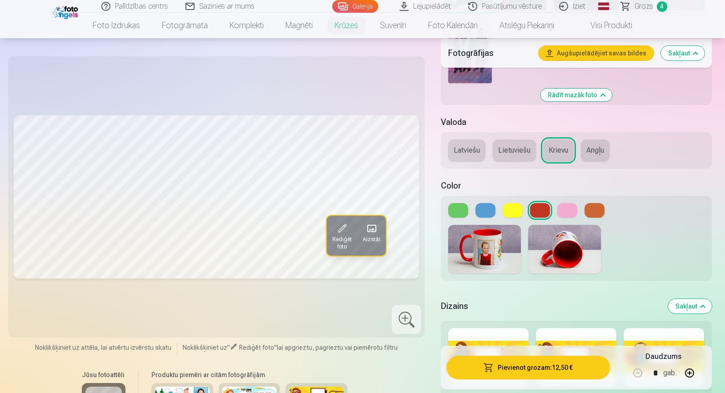
click at [594, 206] on button at bounding box center [594, 210] width 20 height 15
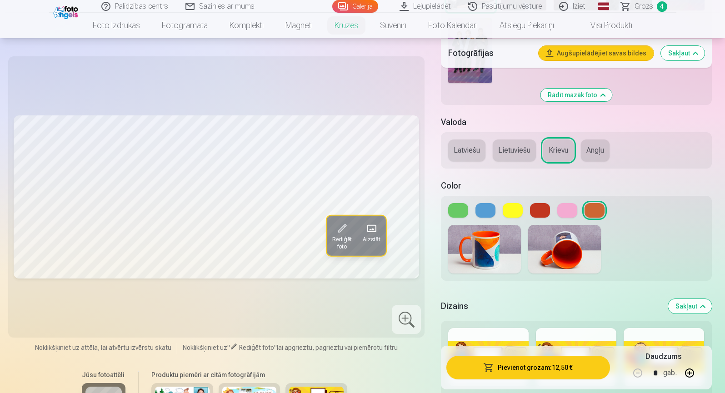
click at [461, 212] on button at bounding box center [458, 210] width 20 height 15
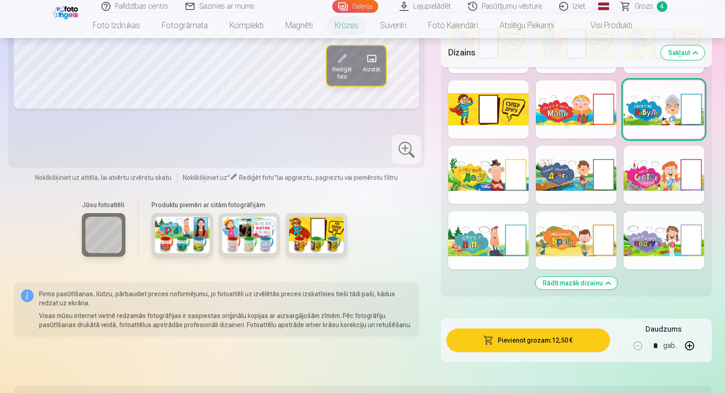
scroll to position [1903, 0]
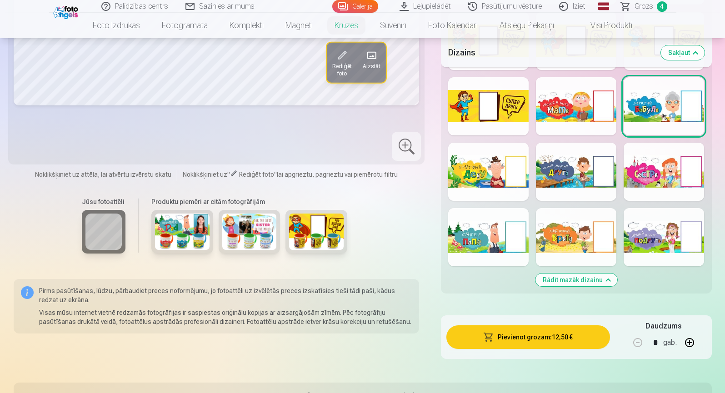
drag, startPoint x: 724, startPoint y: 144, endPoint x: 726, endPoint y: 131, distance: 12.4
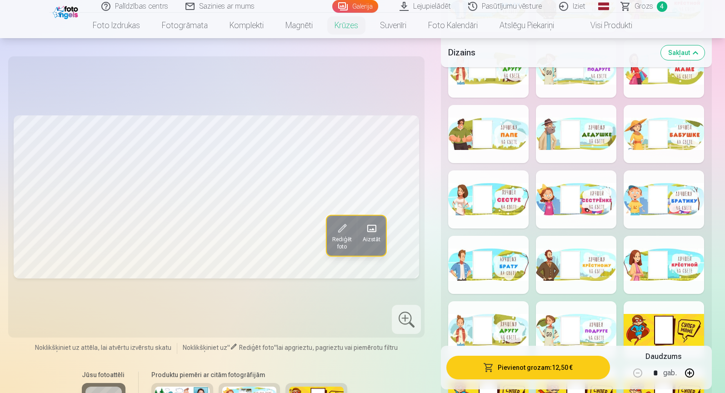
scroll to position [1473, 0]
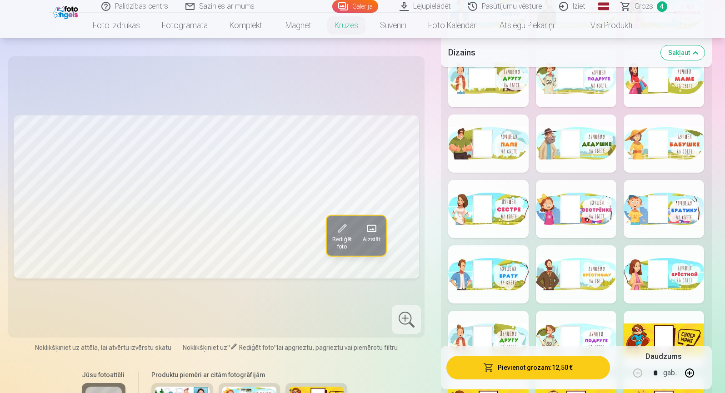
drag, startPoint x: 724, startPoint y: 123, endPoint x: 727, endPoint y: 89, distance: 34.2
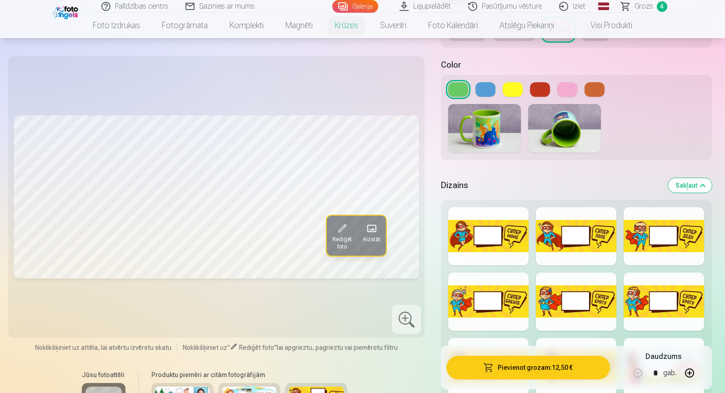
click at [488, 90] on button at bounding box center [485, 89] width 20 height 15
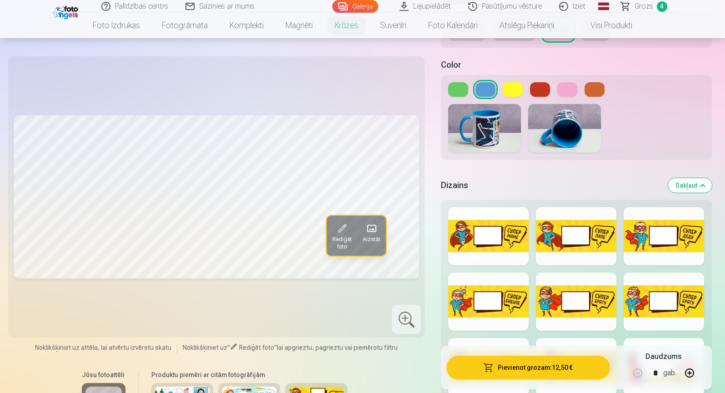
click at [536, 366] on button "Pievienot grozam : 12,50 €" at bounding box center [527, 368] width 163 height 24
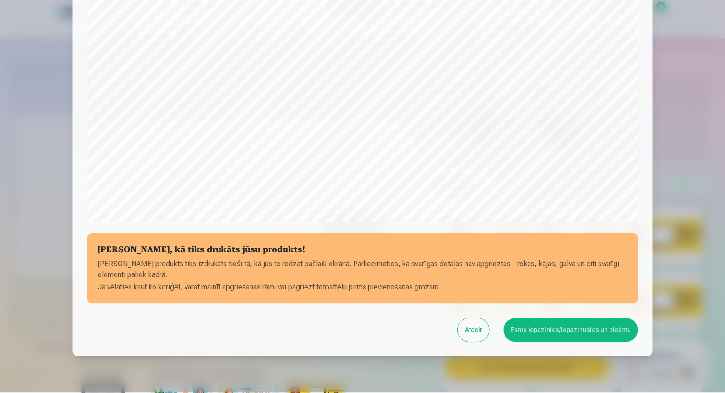
scroll to position [243, 0]
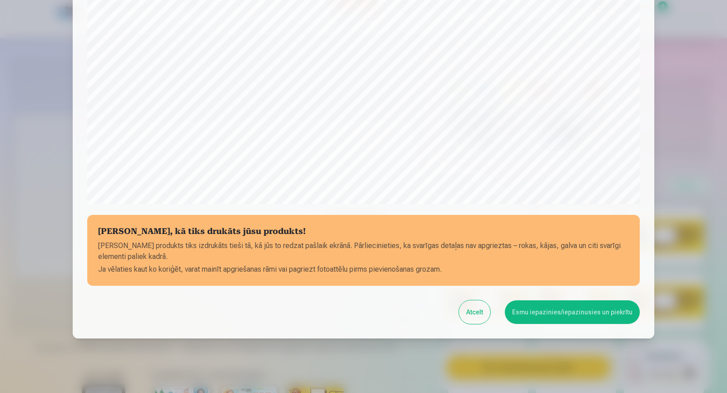
click at [570, 314] on button "Esmu iepazinies/iepazinusies un piekrītu" at bounding box center [572, 312] width 135 height 24
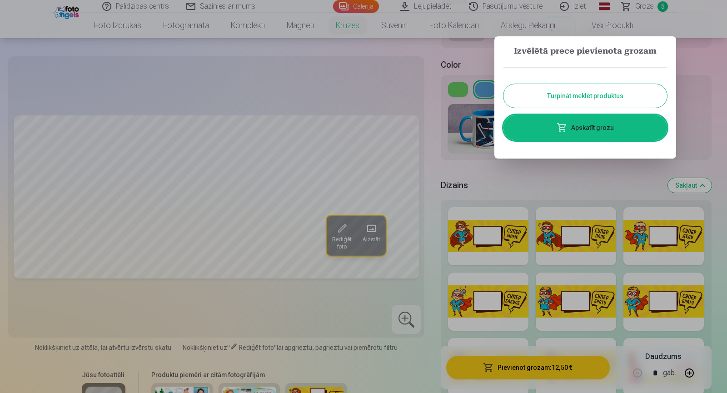
click at [724, 116] on div at bounding box center [363, 196] width 727 height 393
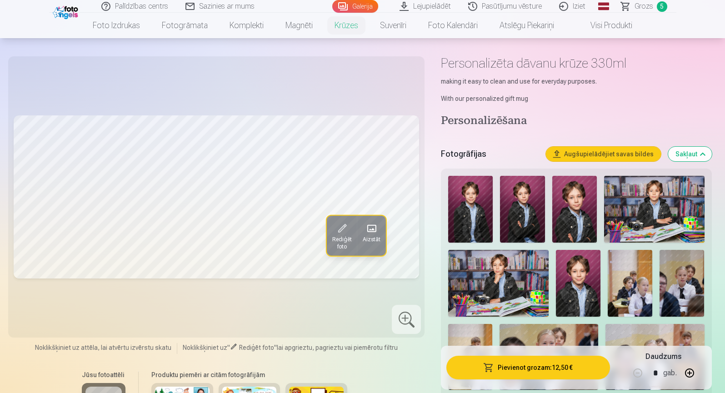
scroll to position [0, 0]
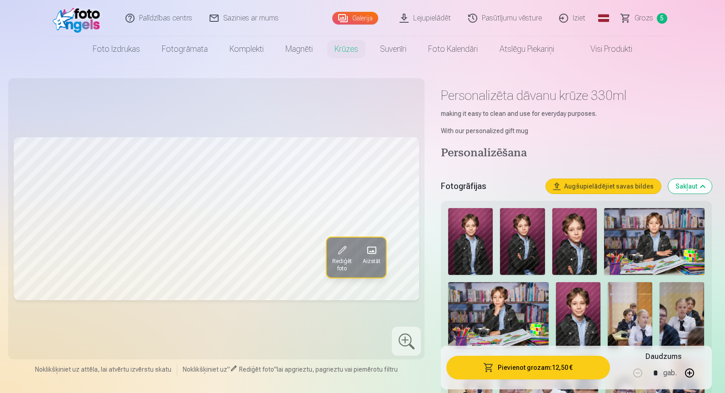
click at [647, 16] on span "Grozs" at bounding box center [643, 18] width 19 height 11
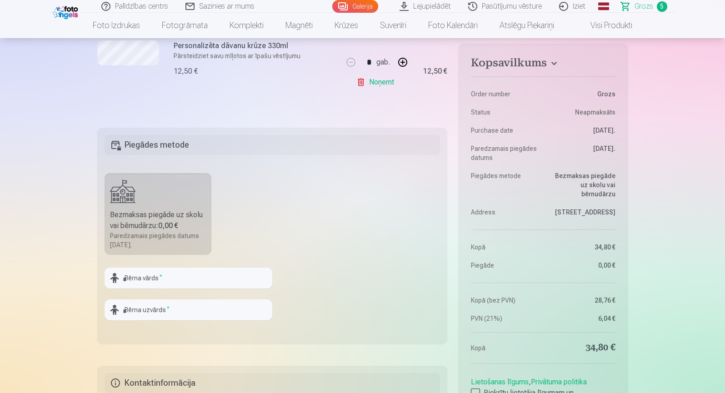
scroll to position [566, 0]
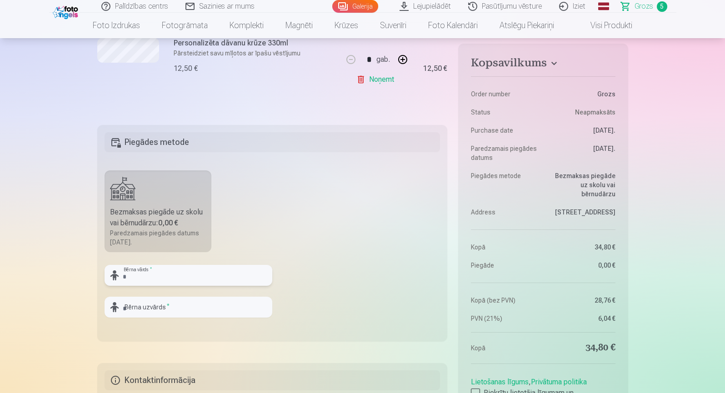
click at [179, 275] on input "text" at bounding box center [189, 275] width 168 height 21
type input "********"
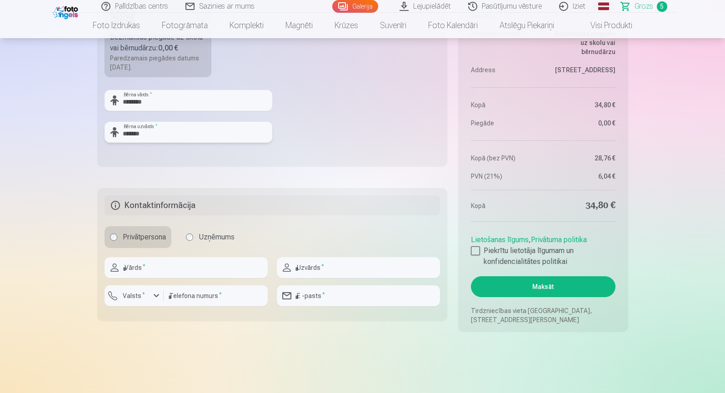
scroll to position [746, 0]
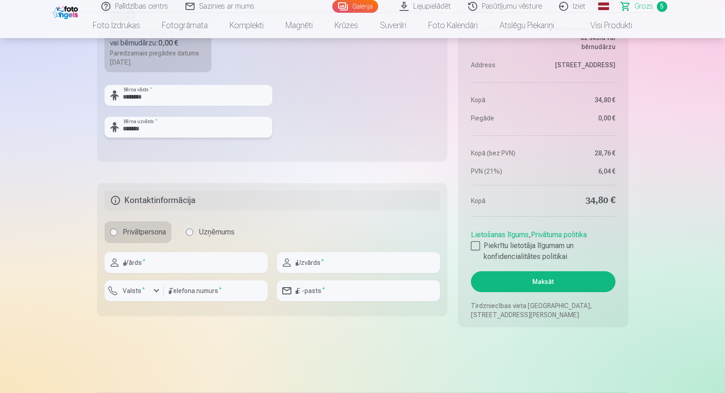
type input "*******"
click at [193, 264] on input "text" at bounding box center [186, 262] width 163 height 21
type input "*****"
click at [177, 294] on input "number" at bounding box center [216, 290] width 104 height 21
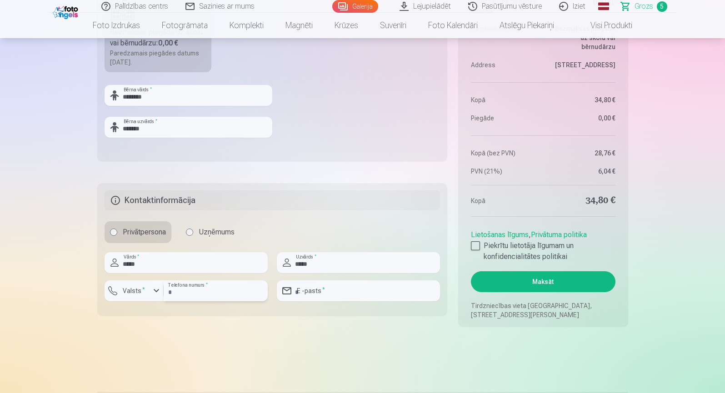
type input "********"
click at [349, 290] on input "email" at bounding box center [358, 290] width 163 height 21
type input "**********"
click at [476, 248] on div at bounding box center [475, 245] width 9 height 9
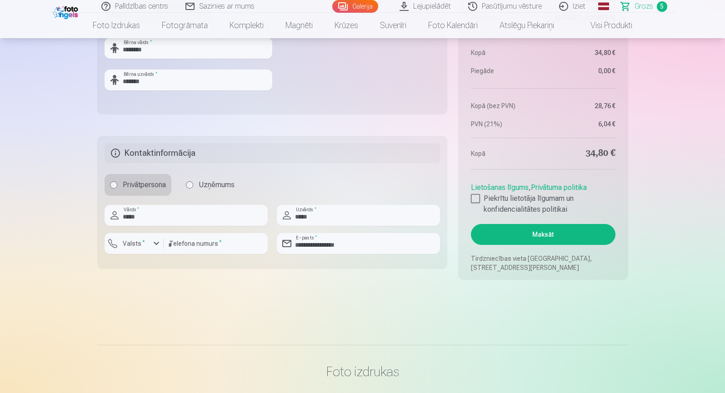
scroll to position [827, 0]
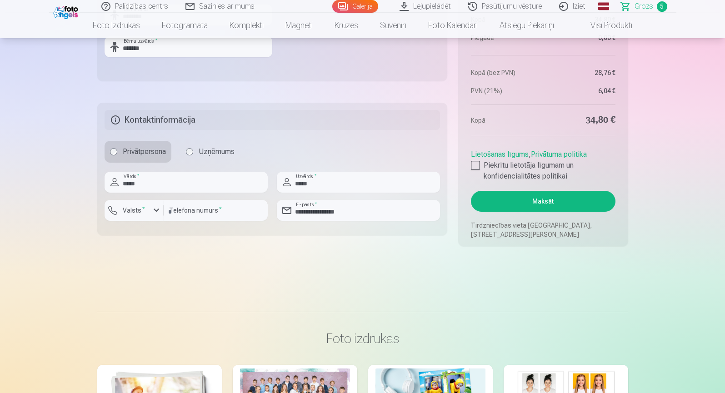
click at [542, 199] on button "Maksāt" at bounding box center [543, 201] width 144 height 21
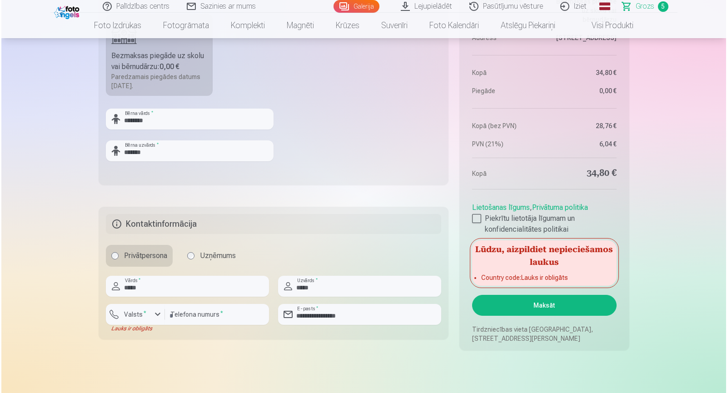
scroll to position [732, 0]
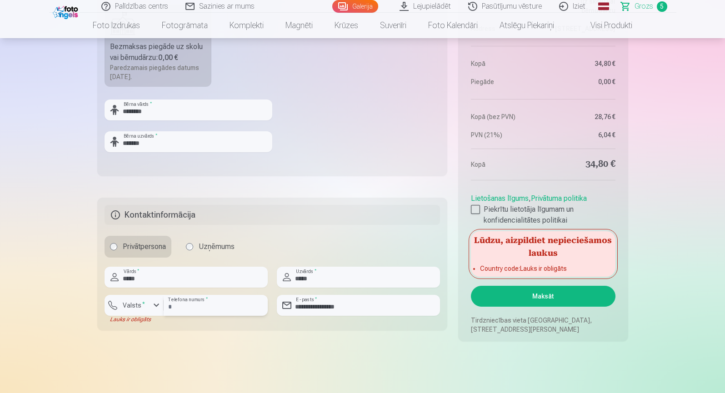
click at [222, 308] on input "********" at bounding box center [216, 305] width 104 height 21
click at [525, 292] on button "Maksāt" at bounding box center [543, 296] width 144 height 21
click at [166, 308] on input "********" at bounding box center [216, 305] width 104 height 21
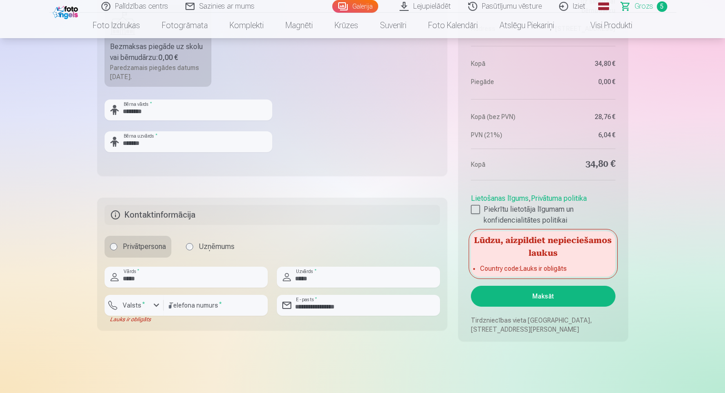
click at [527, 296] on button "Maksāt" at bounding box center [543, 296] width 144 height 21
click at [181, 305] on input "**********" at bounding box center [216, 305] width 104 height 21
type input "********"
click at [156, 307] on div "button" at bounding box center [156, 305] width 11 height 11
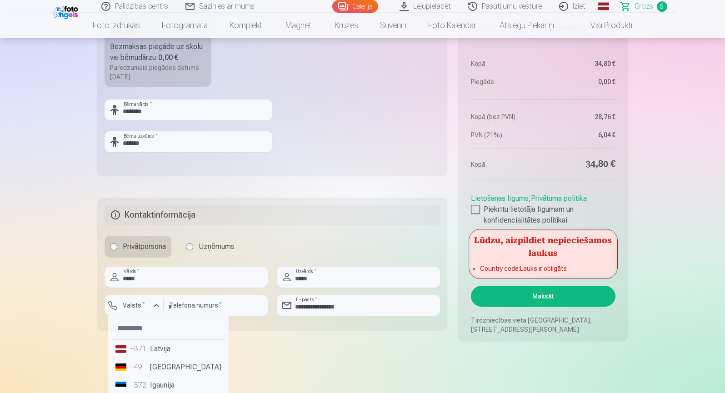
click at [161, 345] on li "+371 Latvija" at bounding box center [168, 349] width 113 height 18
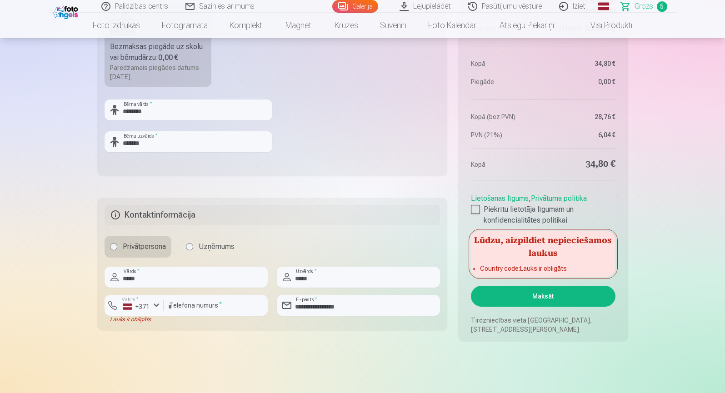
click at [543, 295] on button "Maksāt" at bounding box center [543, 296] width 144 height 21
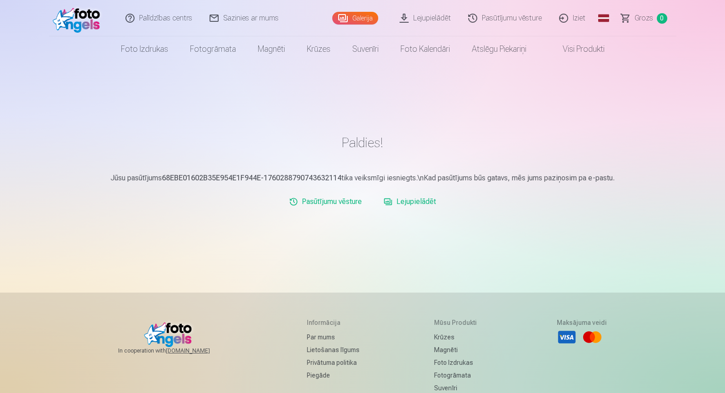
click at [403, 204] on link "Lejupielādēt" at bounding box center [410, 202] width 60 height 18
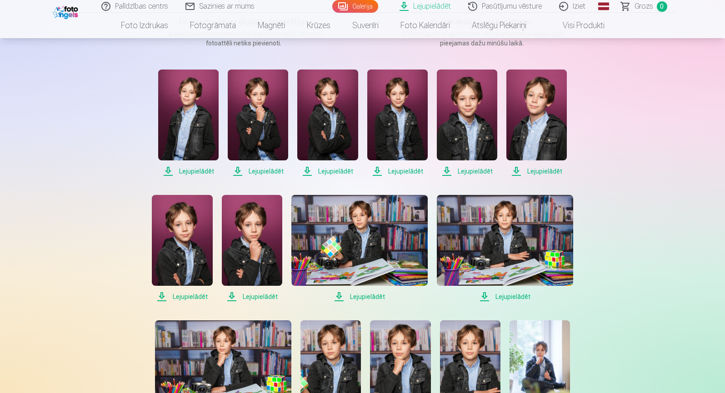
scroll to position [180, 0]
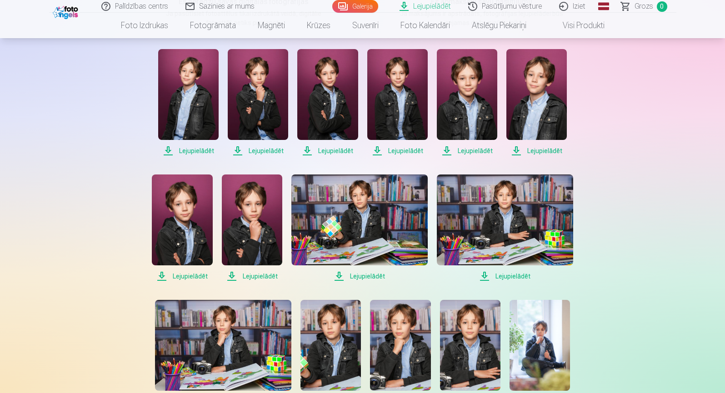
click at [309, 148] on span "Lejupielādēt" at bounding box center [327, 150] width 60 height 11
click at [168, 150] on span "Lejupielādēt" at bounding box center [188, 150] width 60 height 11
click at [239, 147] on span "Lejupielādēt" at bounding box center [258, 150] width 60 height 11
click at [376, 148] on span "Lejupielādēt" at bounding box center [397, 150] width 60 height 11
click at [459, 146] on span "Lejupielādēt" at bounding box center [467, 150] width 60 height 11
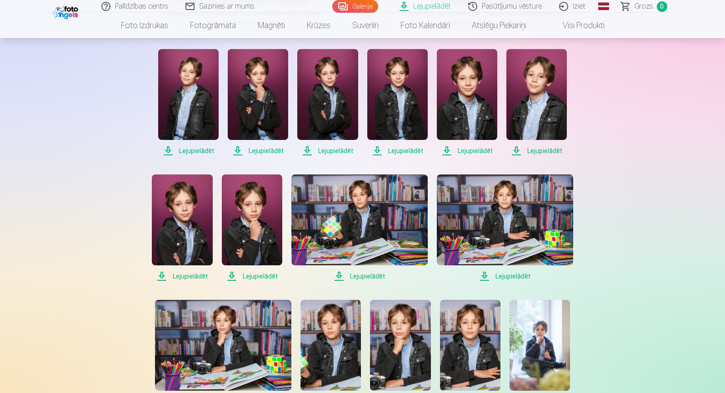
click at [518, 147] on span "Lejupielādēt" at bounding box center [536, 150] width 60 height 11
click at [162, 274] on span "Lejupielādēt" at bounding box center [182, 276] width 60 height 11
click at [232, 275] on span "Lejupielādēt" at bounding box center [252, 276] width 60 height 11
click at [232, 275] on icon at bounding box center [238, 277] width 14 height 14
click at [340, 275] on span "Lejupielādēt" at bounding box center [359, 276] width 136 height 11
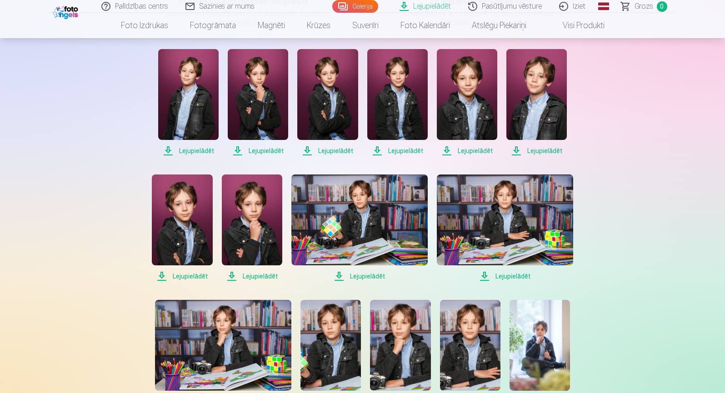
click at [484, 275] on span "Lejupielādēt" at bounding box center [505, 276] width 136 height 11
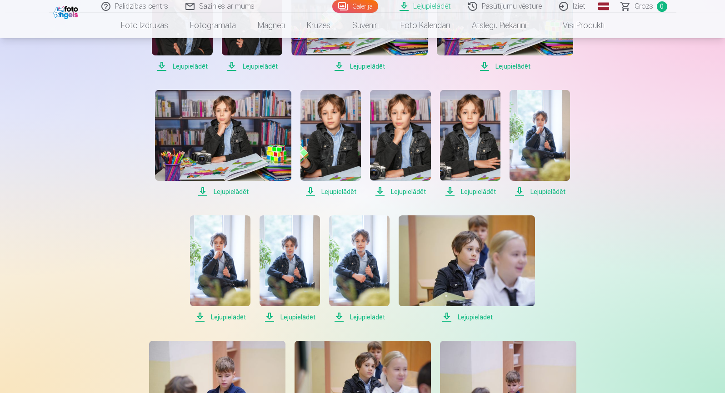
scroll to position [393, 0]
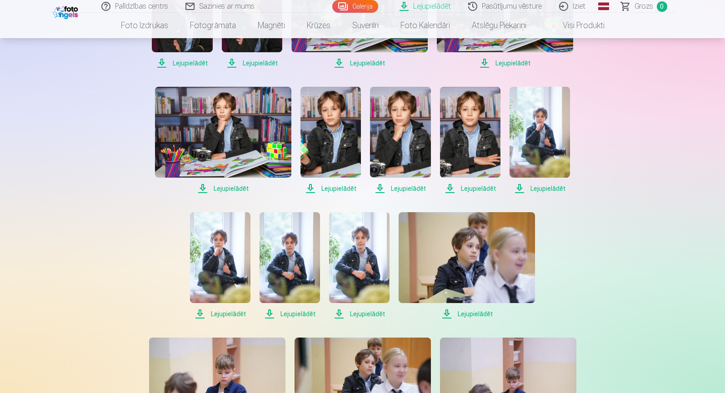
click at [203, 187] on span "Lejupielādēt" at bounding box center [223, 188] width 136 height 11
click at [319, 187] on span "Lejupielādēt" at bounding box center [330, 188] width 60 height 11
click at [383, 185] on span "Lejupielādēt" at bounding box center [400, 188] width 60 height 11
click at [449, 188] on span "Lejupielādēt" at bounding box center [470, 188] width 60 height 11
click at [519, 190] on span "Lejupielādēt" at bounding box center [539, 188] width 60 height 11
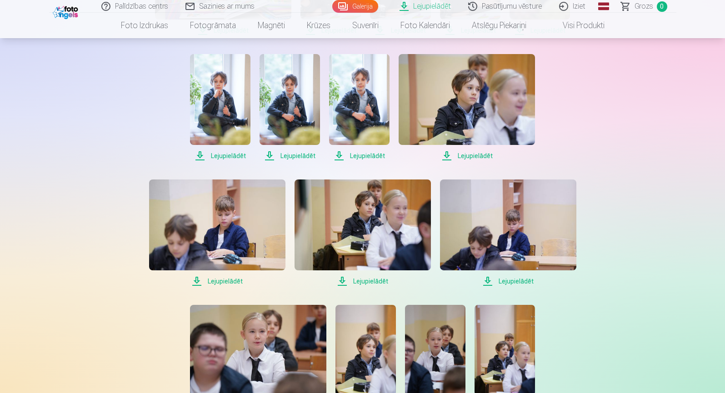
scroll to position [556, 0]
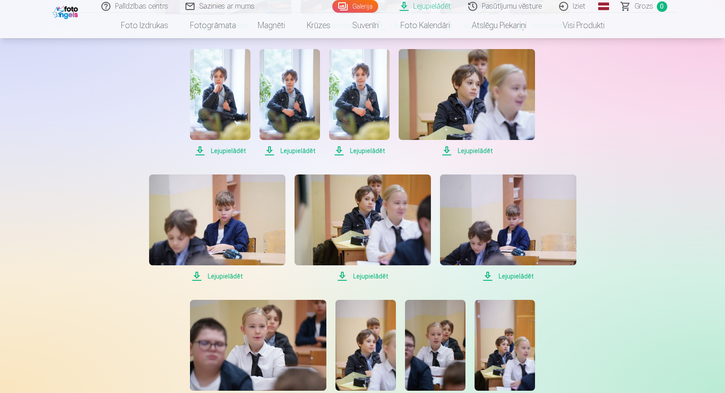
click at [201, 150] on span "Lejupielādēt" at bounding box center [220, 150] width 60 height 11
click at [270, 150] on span "Lejupielādēt" at bounding box center [290, 150] width 60 height 11
click at [339, 149] on span "Lejupielādēt" at bounding box center [359, 150] width 60 height 11
click at [448, 148] on span "Lejupielādēt" at bounding box center [467, 150] width 136 height 11
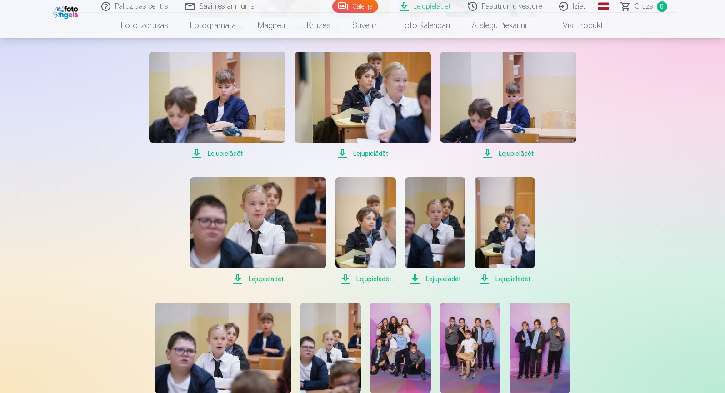
scroll to position [686, 0]
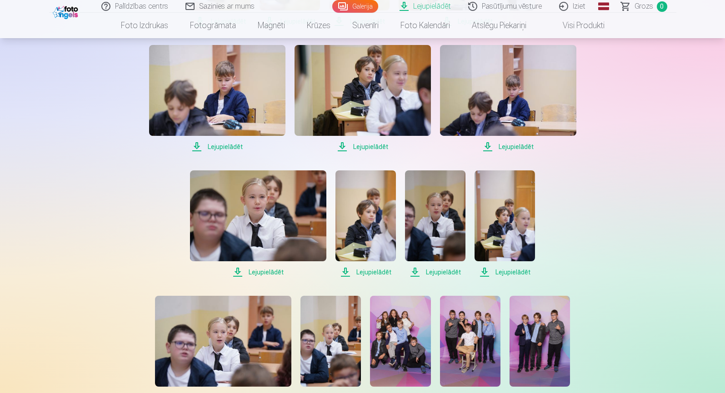
click at [195, 144] on span "Lejupielādēt" at bounding box center [217, 146] width 136 height 11
click at [341, 146] on span "Lejupielādēt" at bounding box center [363, 146] width 136 height 11
click at [487, 146] on span "Lejupielādēt" at bounding box center [508, 146] width 136 height 11
click at [238, 270] on span "Lejupielādēt" at bounding box center [258, 272] width 136 height 11
click at [345, 273] on span "Lejupielādēt" at bounding box center [365, 272] width 60 height 11
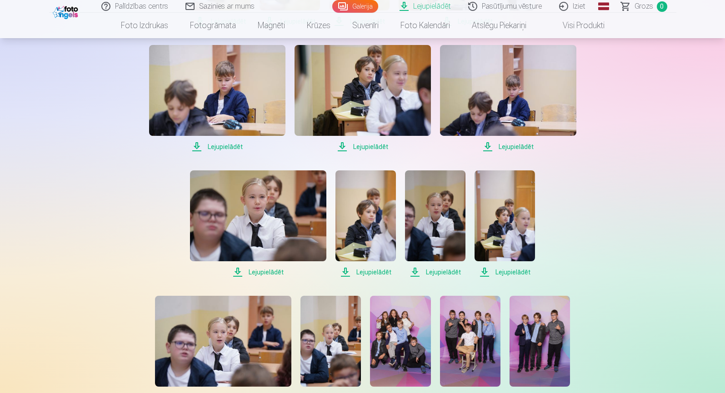
click at [416, 271] on span "Lejupielādēt" at bounding box center [435, 272] width 60 height 11
click at [486, 270] on span "Lejupielādēt" at bounding box center [504, 272] width 60 height 11
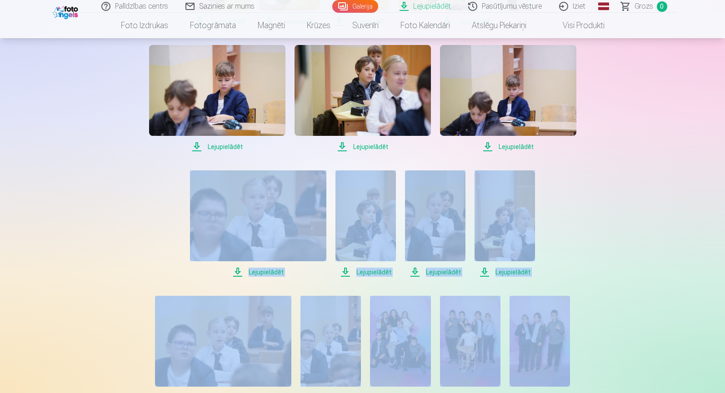
drag, startPoint x: 724, startPoint y: 204, endPoint x: 727, endPoint y: 234, distance: 30.1
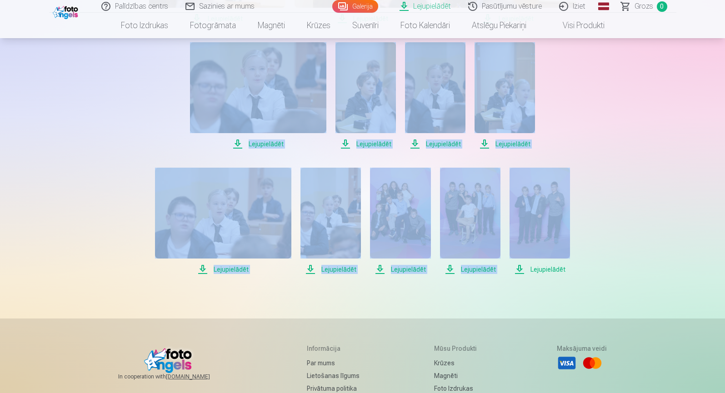
scroll to position [819, 0]
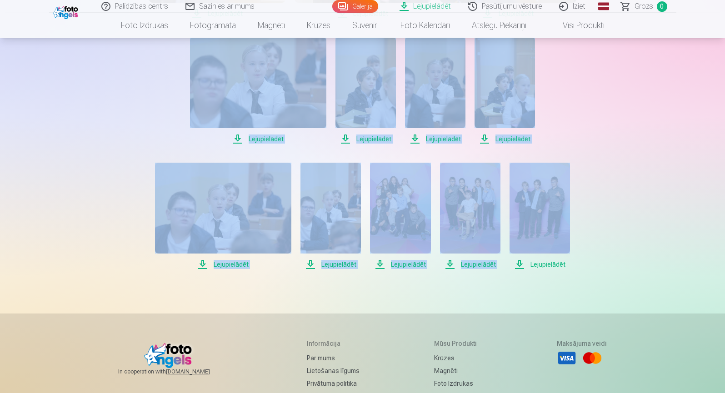
click at [203, 264] on span "Lejupielādēt" at bounding box center [223, 264] width 136 height 11
click at [311, 262] on span "Lejupielādēt" at bounding box center [330, 264] width 60 height 11
click at [380, 263] on span "Lejupielādēt" at bounding box center [400, 264] width 60 height 11
click at [450, 262] on span "Lejupielādēt" at bounding box center [470, 264] width 60 height 11
click at [519, 262] on span "Lejupielādēt" at bounding box center [539, 264] width 60 height 11
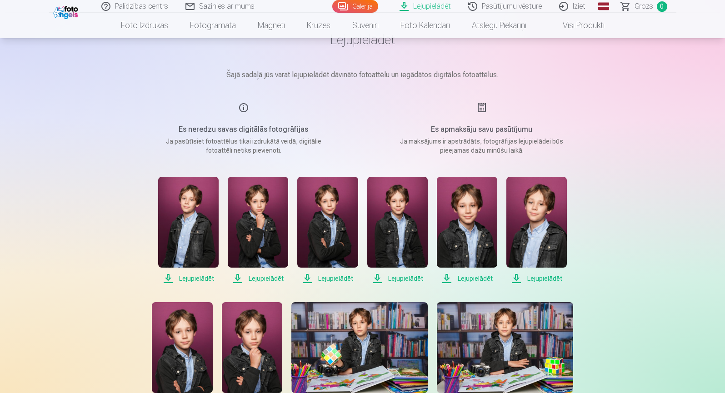
scroll to position [0, 0]
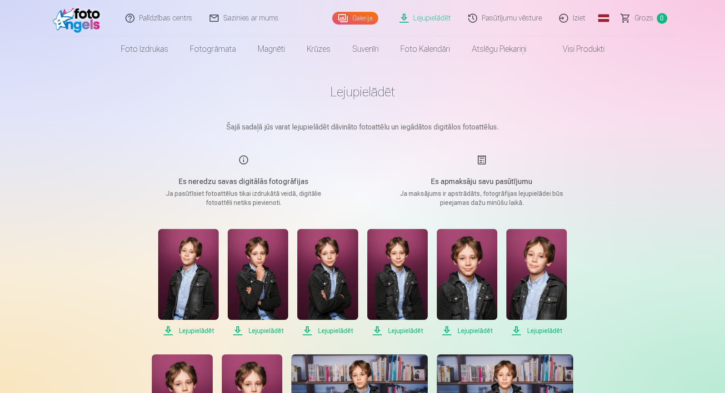
click at [360, 19] on link "Galerija" at bounding box center [355, 18] width 46 height 13
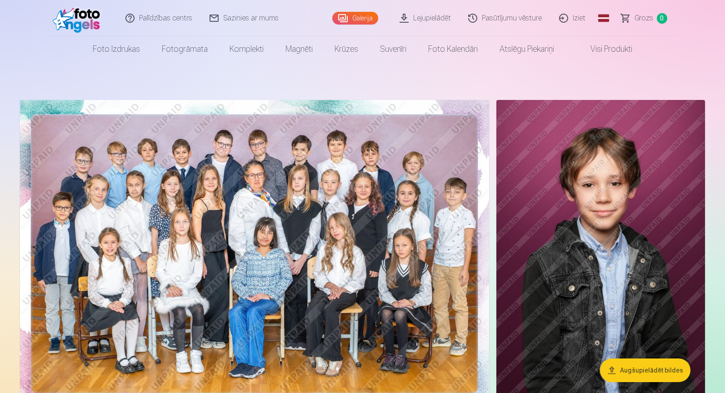
click at [529, 17] on link "Pasūtījumu vēsture" at bounding box center [505, 18] width 91 height 36
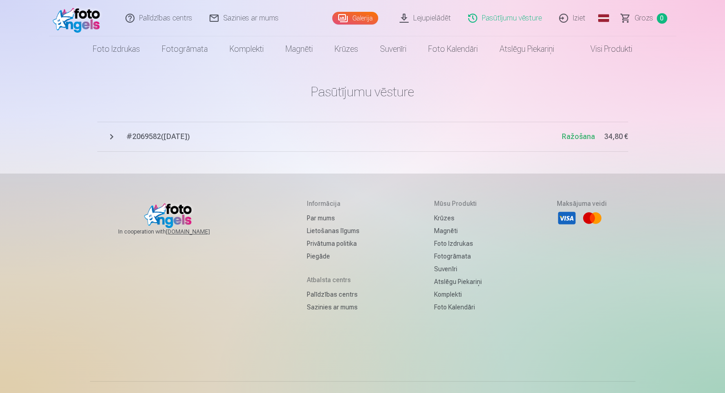
click at [597, 53] on link "Visi produkti" at bounding box center [604, 48] width 78 height 25
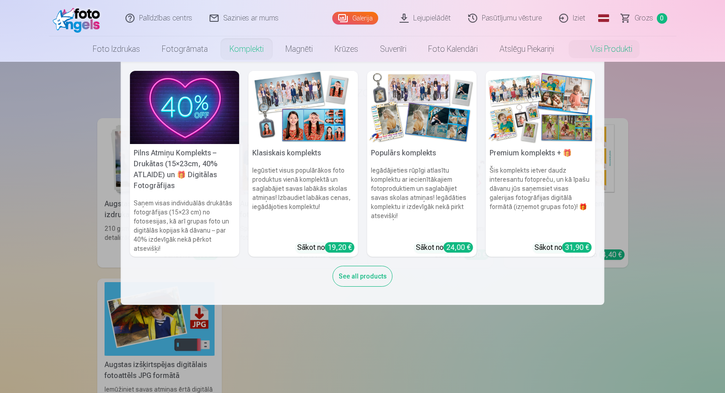
click at [247, 52] on link "Komplekti" at bounding box center [247, 48] width 56 height 25
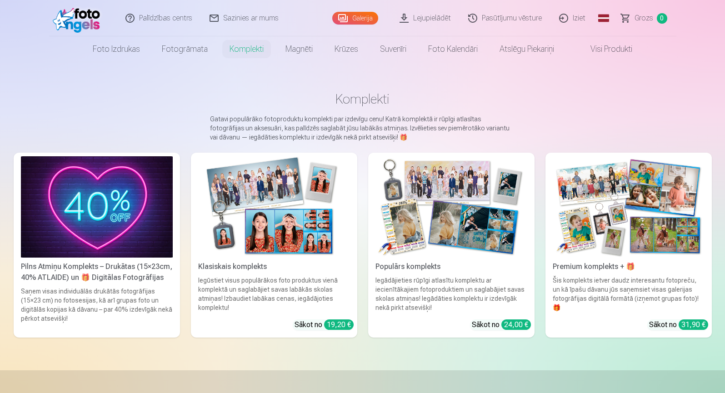
drag, startPoint x: 717, startPoint y: 67, endPoint x: 727, endPoint y: 87, distance: 22.4
click at [724, 87] on html "Palīdzības centrs Sazinies ar mums Galerija Lejupielādēt Pasūtījumu vēsture Izi…" at bounding box center [362, 196] width 725 height 393
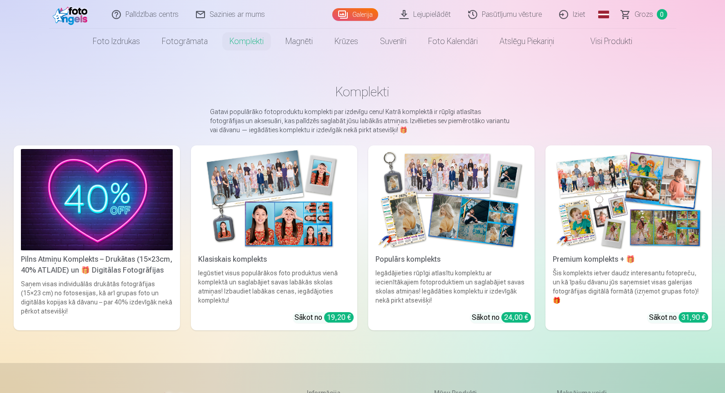
scroll to position [8, 0]
click at [577, 185] on img at bounding box center [629, 199] width 152 height 101
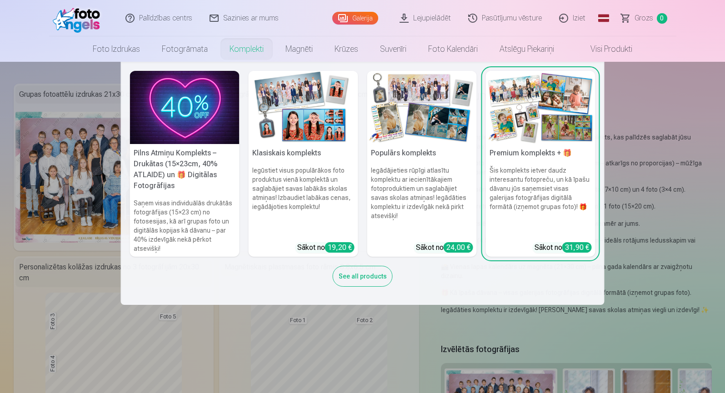
click at [249, 50] on link "Komplekti" at bounding box center [247, 48] width 56 height 25
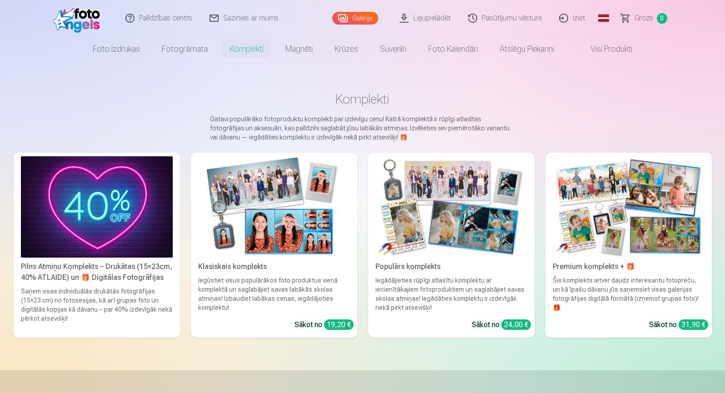
click at [441, 198] on img at bounding box center [451, 206] width 152 height 101
